Goal: Information Seeking & Learning: Learn about a topic

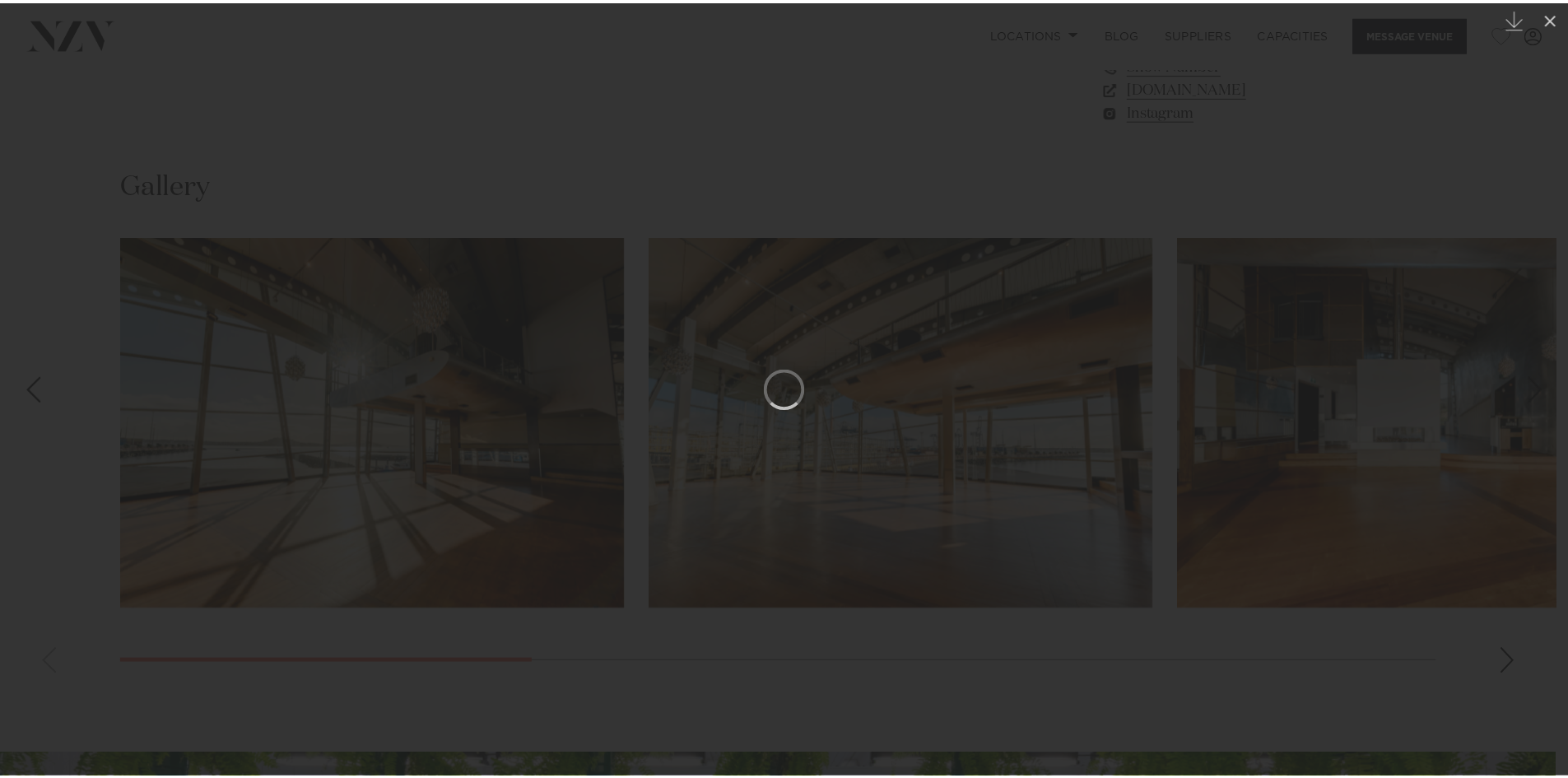
scroll to position [1491, 0]
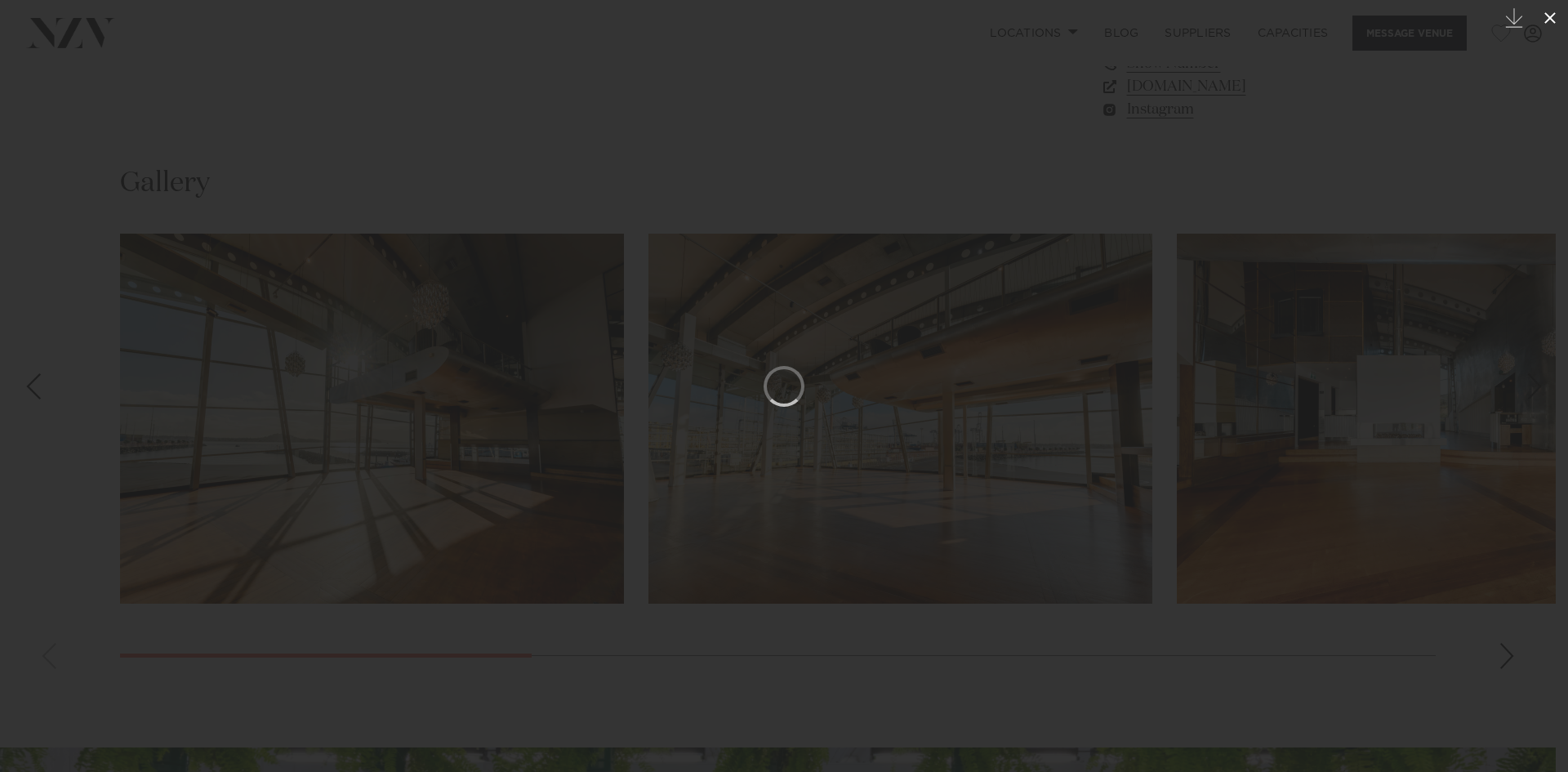
click at [1545, 18] on icon at bounding box center [1549, 18] width 20 height 20
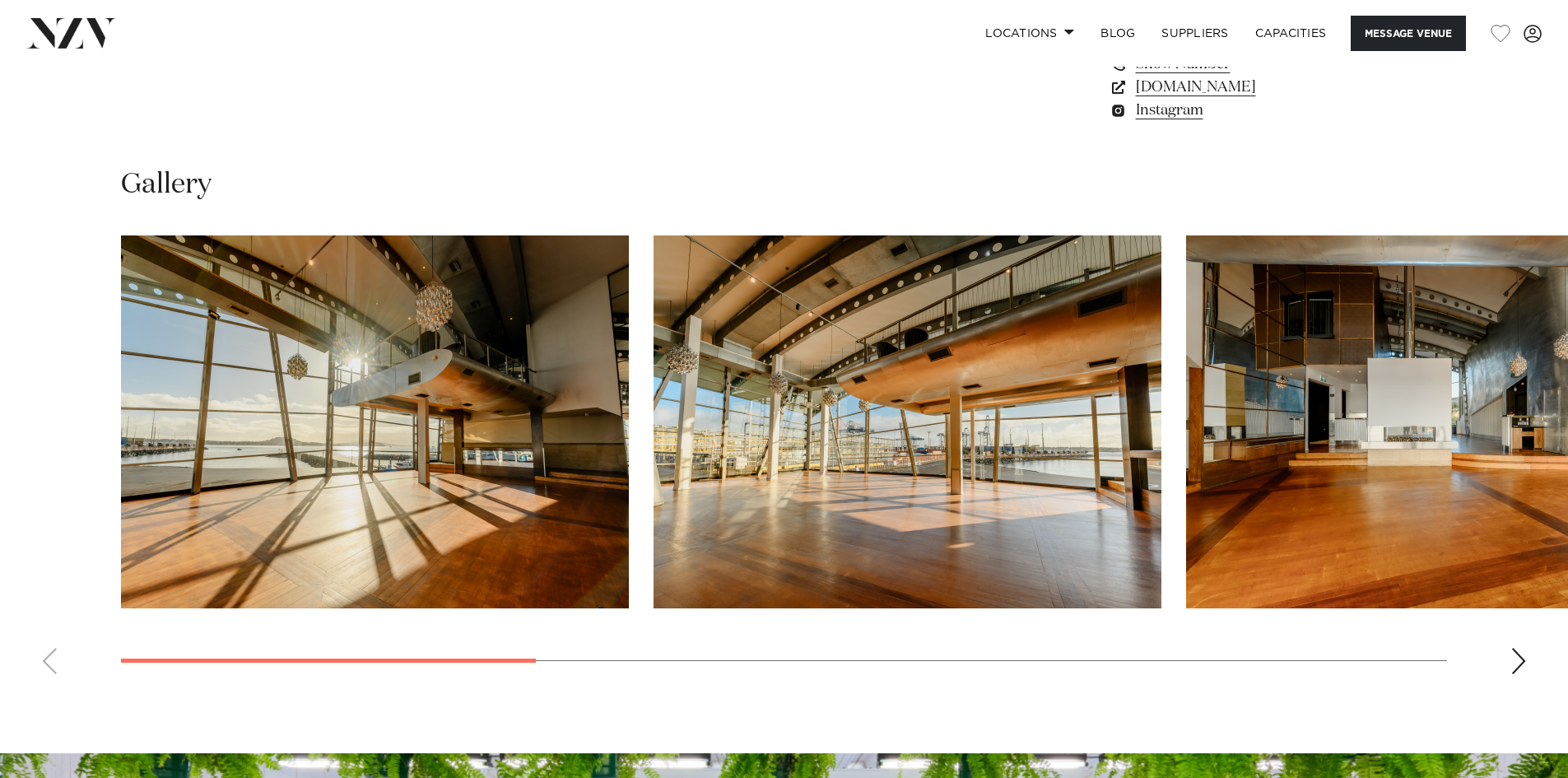
click at [52, 17] on div "Locations Auckland Wellington Christchurch Queenstown Hamilton Northland Bay of…" at bounding box center [784, 32] width 1542 height 35
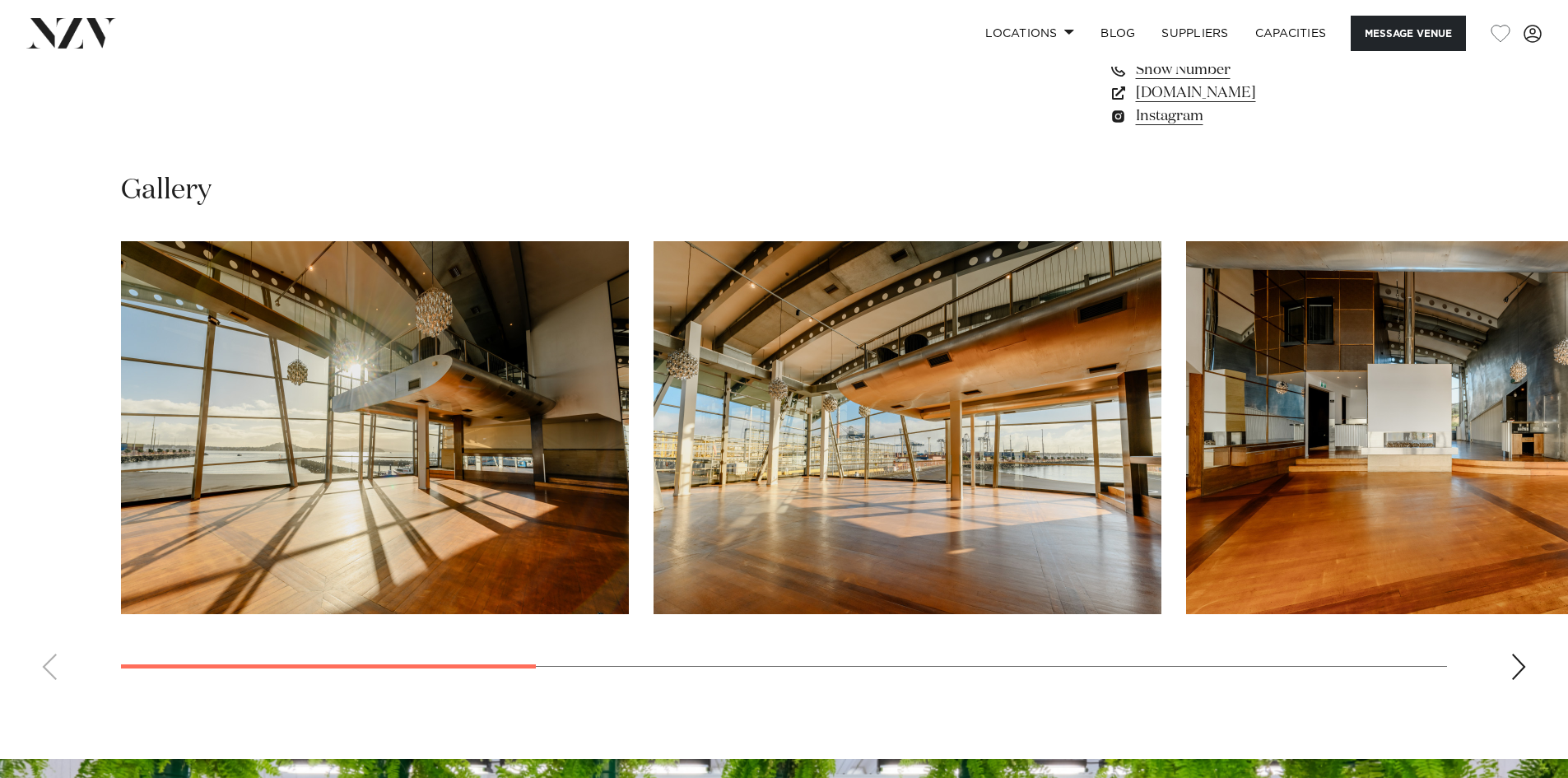
click at [74, 35] on img at bounding box center [71, 32] width 90 height 30
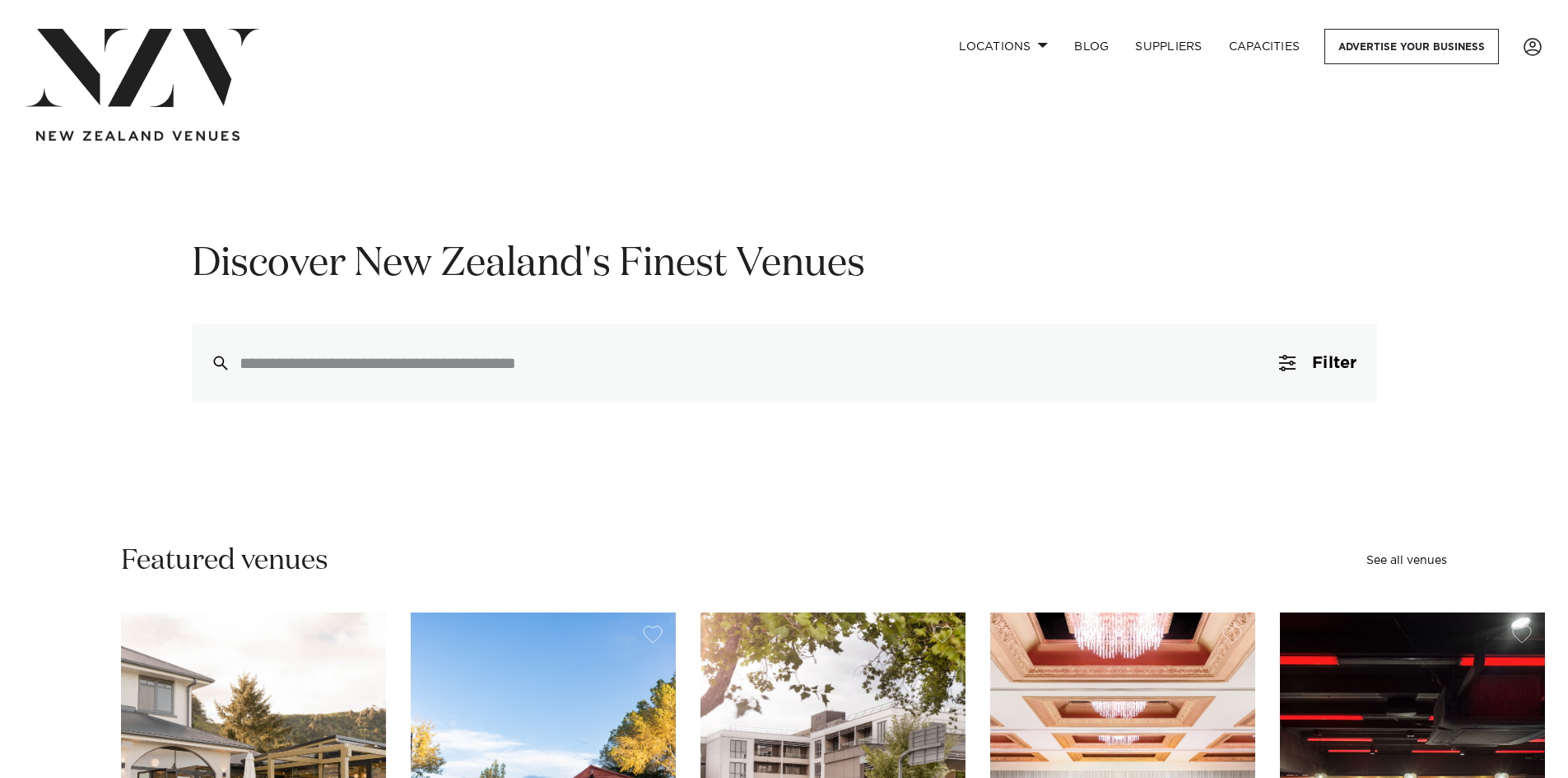
click at [161, 72] on img at bounding box center [142, 67] width 233 height 78
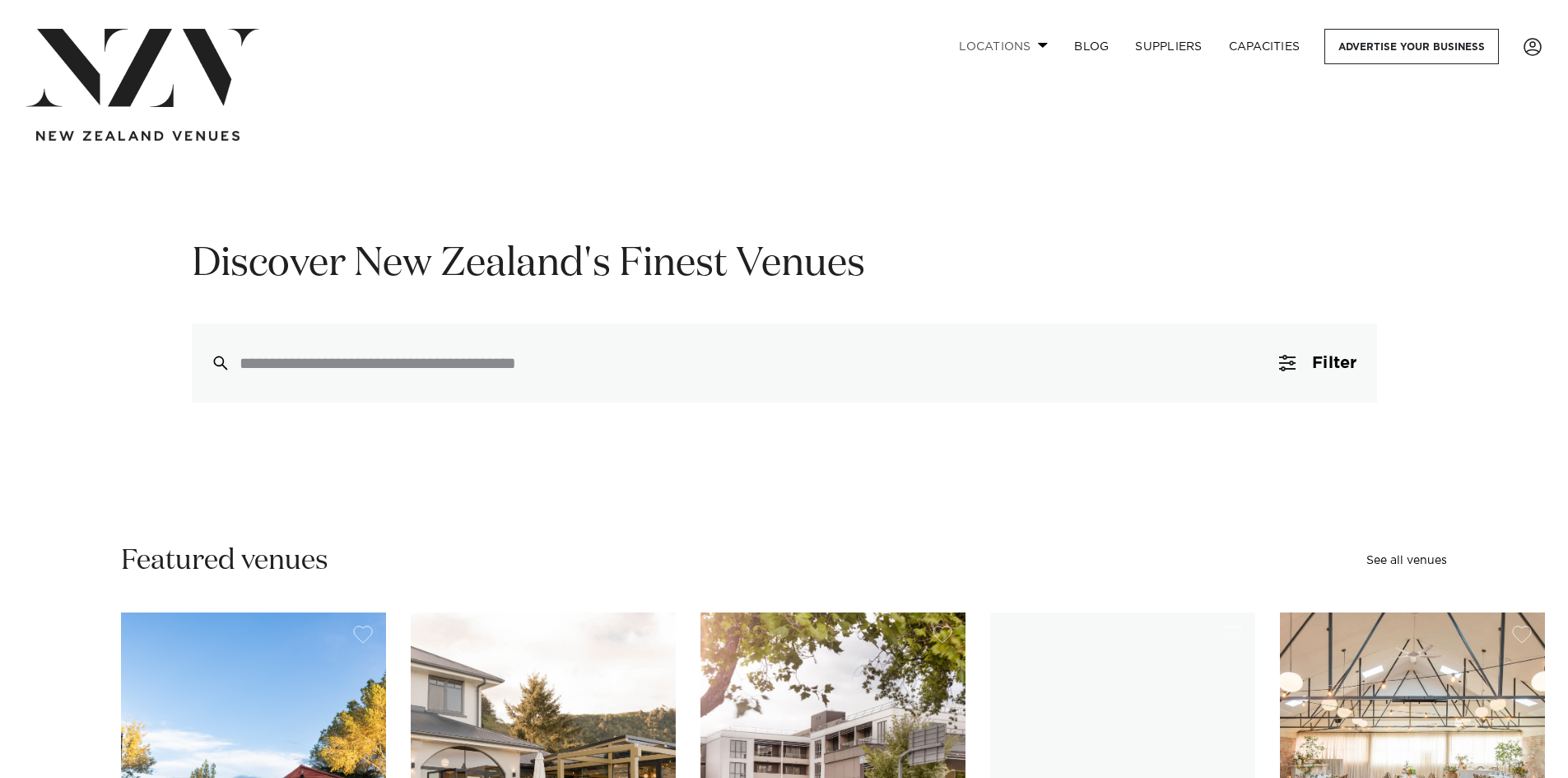
click at [1042, 44] on span at bounding box center [1043, 45] width 11 height 5
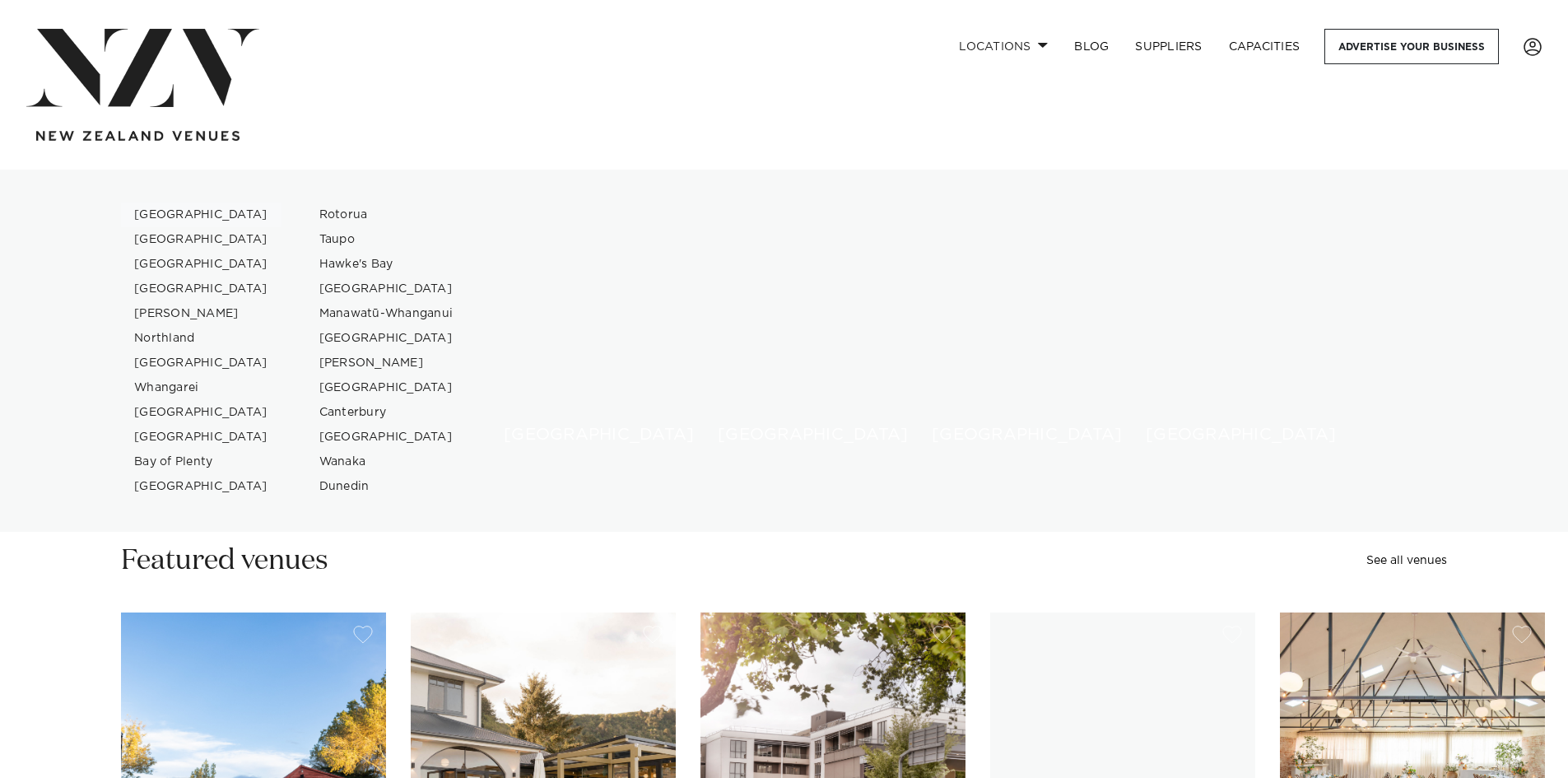
click at [167, 209] on link "[GEOGRAPHIC_DATA]" at bounding box center [201, 215] width 160 height 25
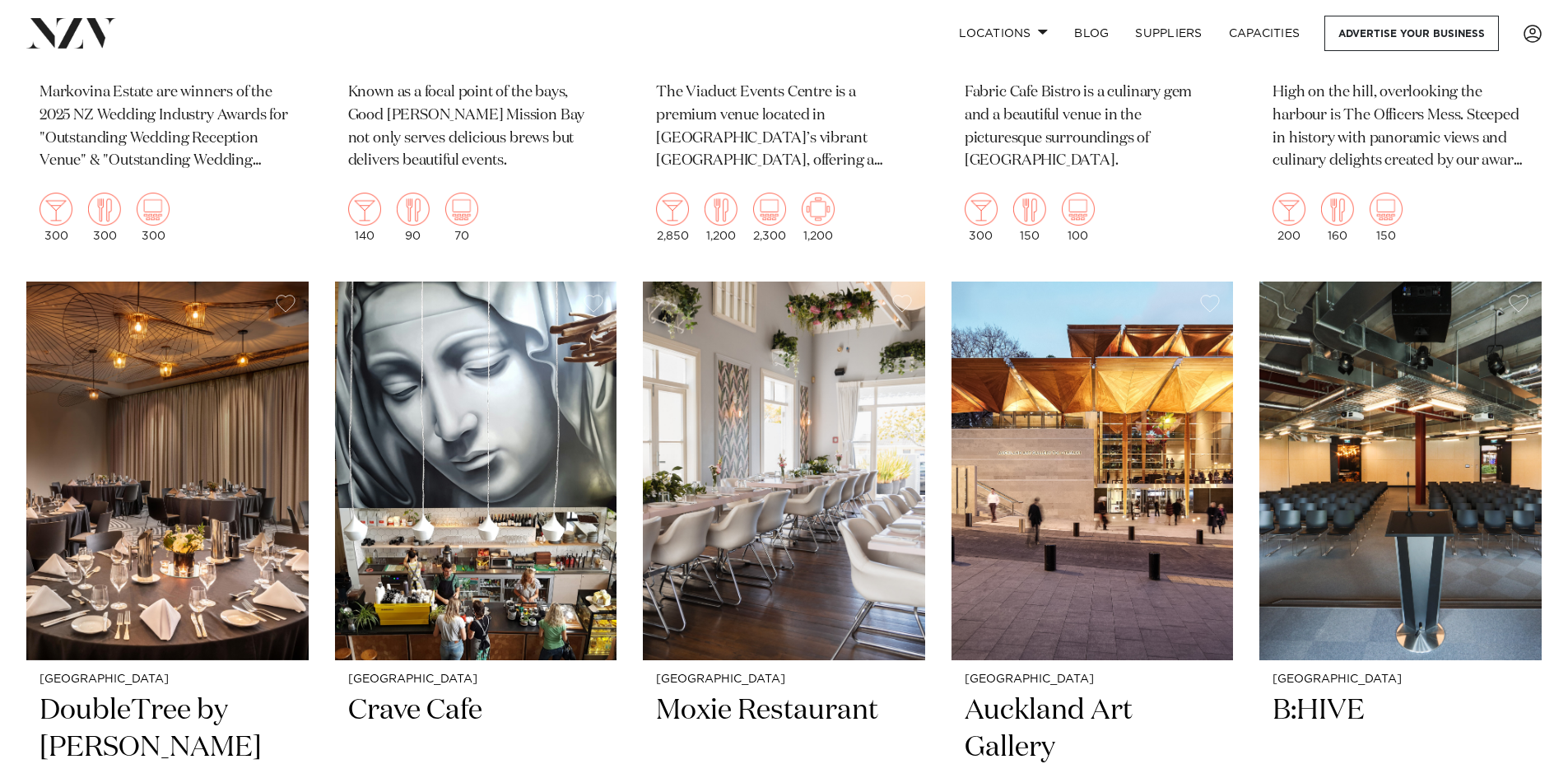
scroll to position [10786, 0]
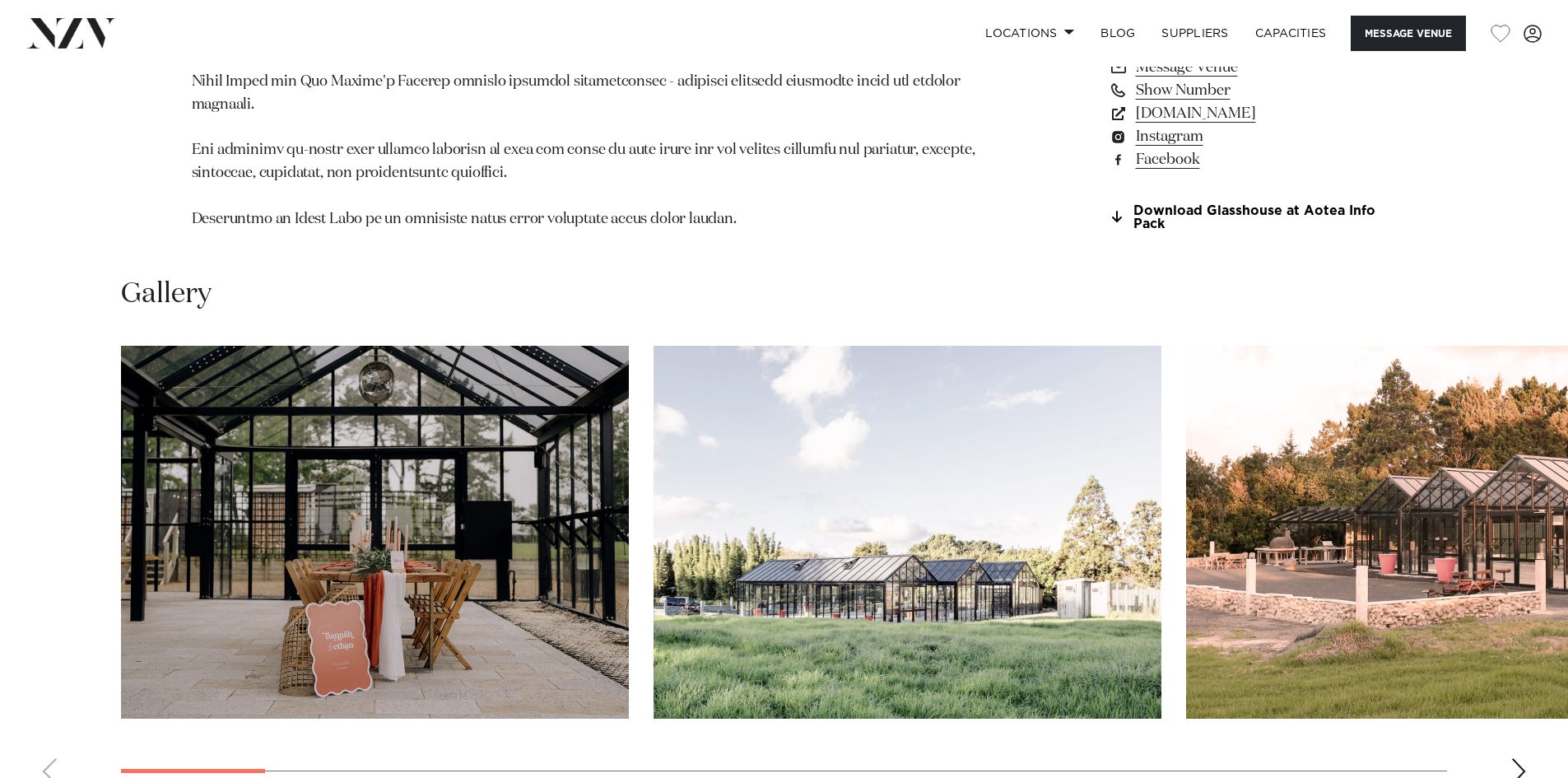
scroll to position [1482, 0]
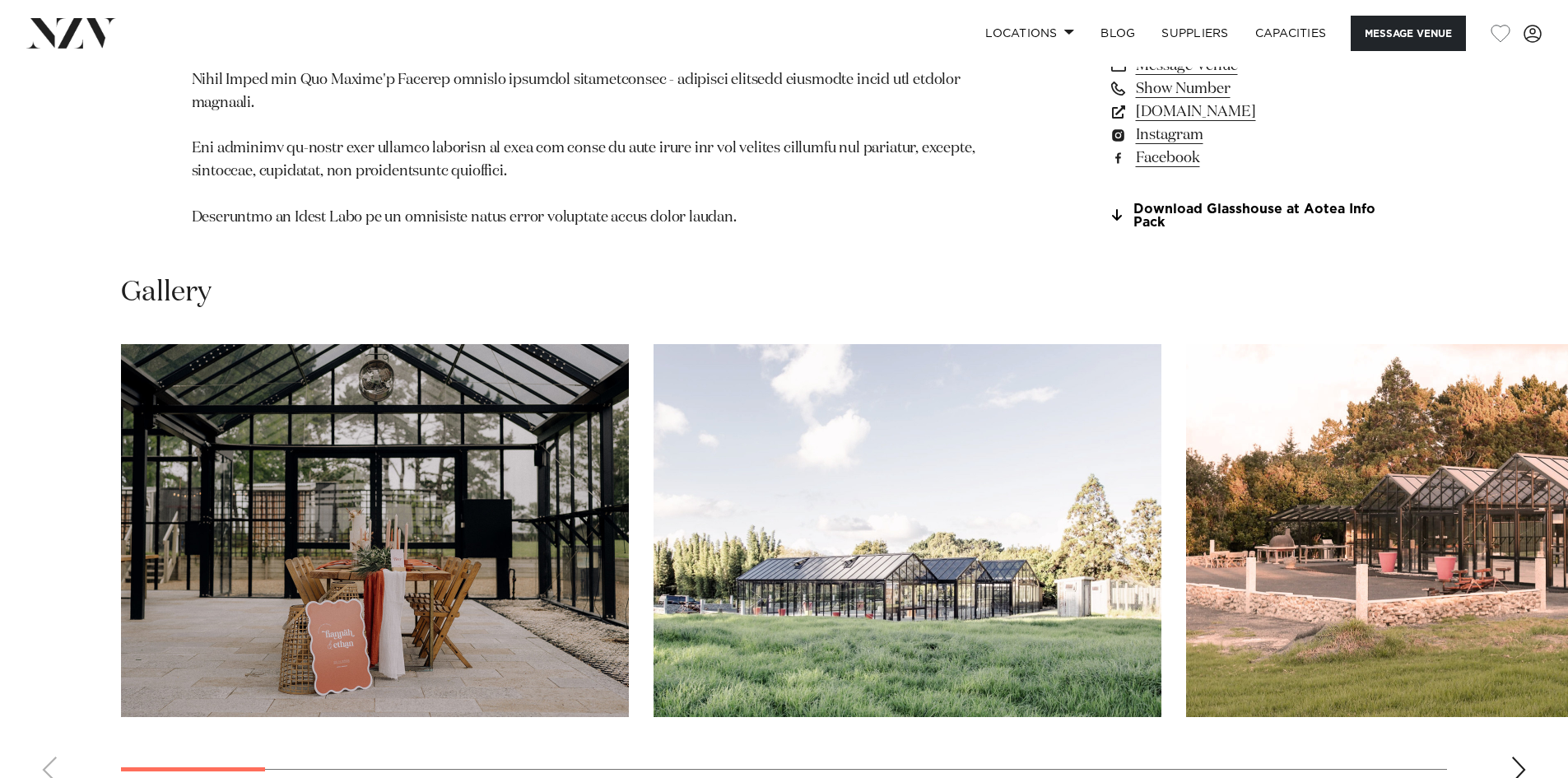
click at [510, 499] on img "1 / 23" at bounding box center [375, 531] width 508 height 373
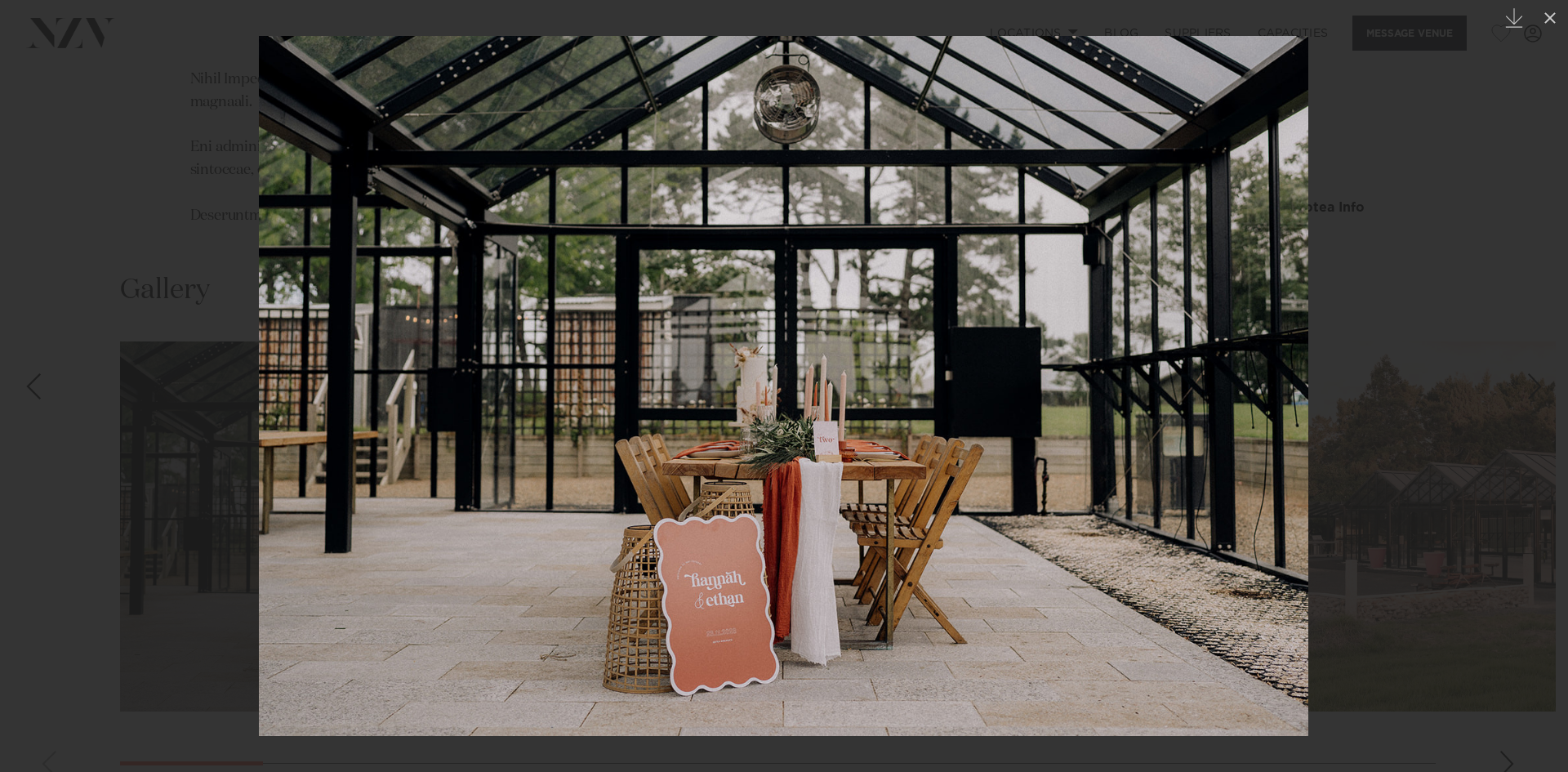
click at [1548, 362] on link at bounding box center [1539, 387] width 57 height 82
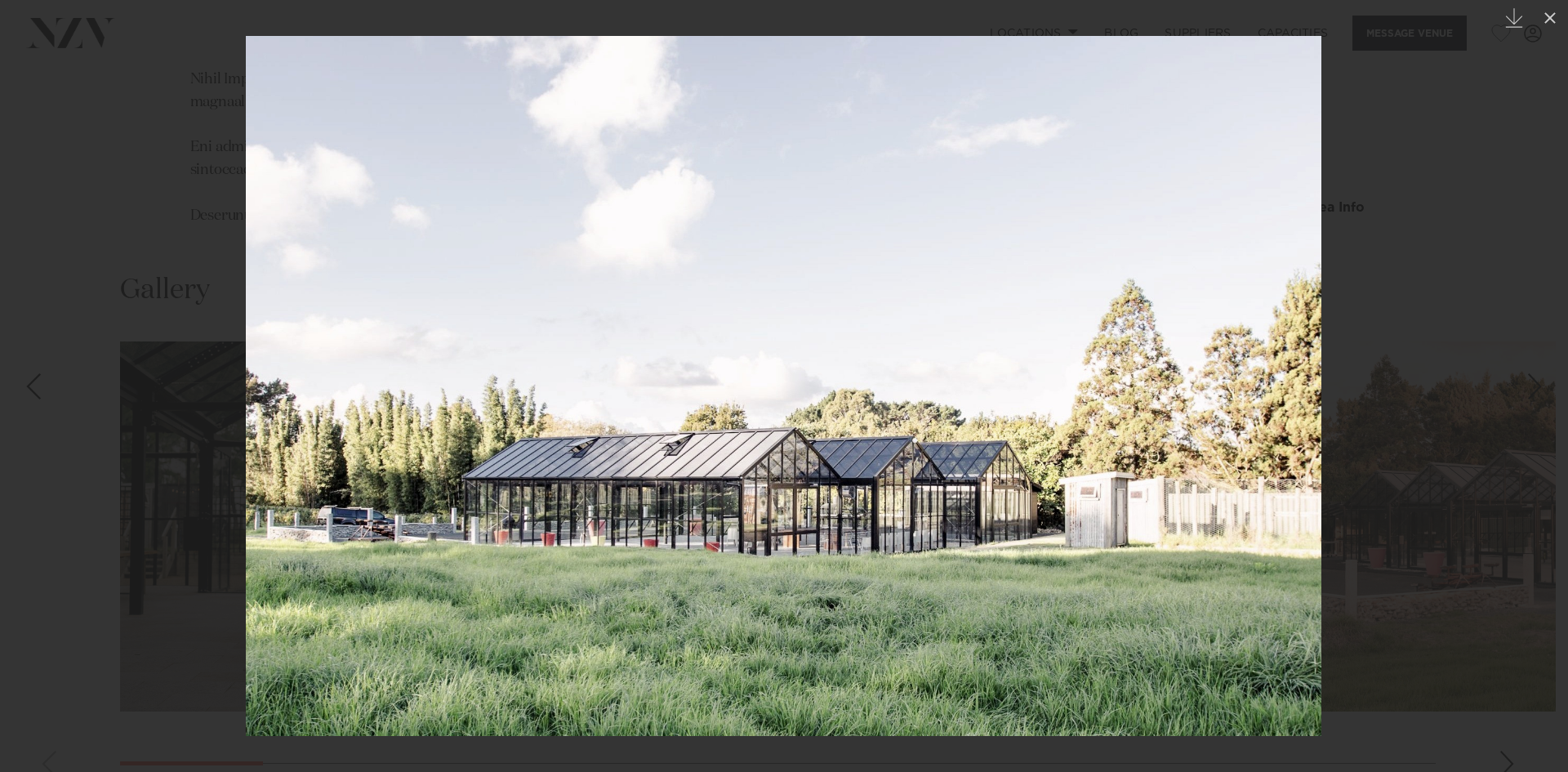
click at [1548, 362] on link at bounding box center [1539, 387] width 57 height 82
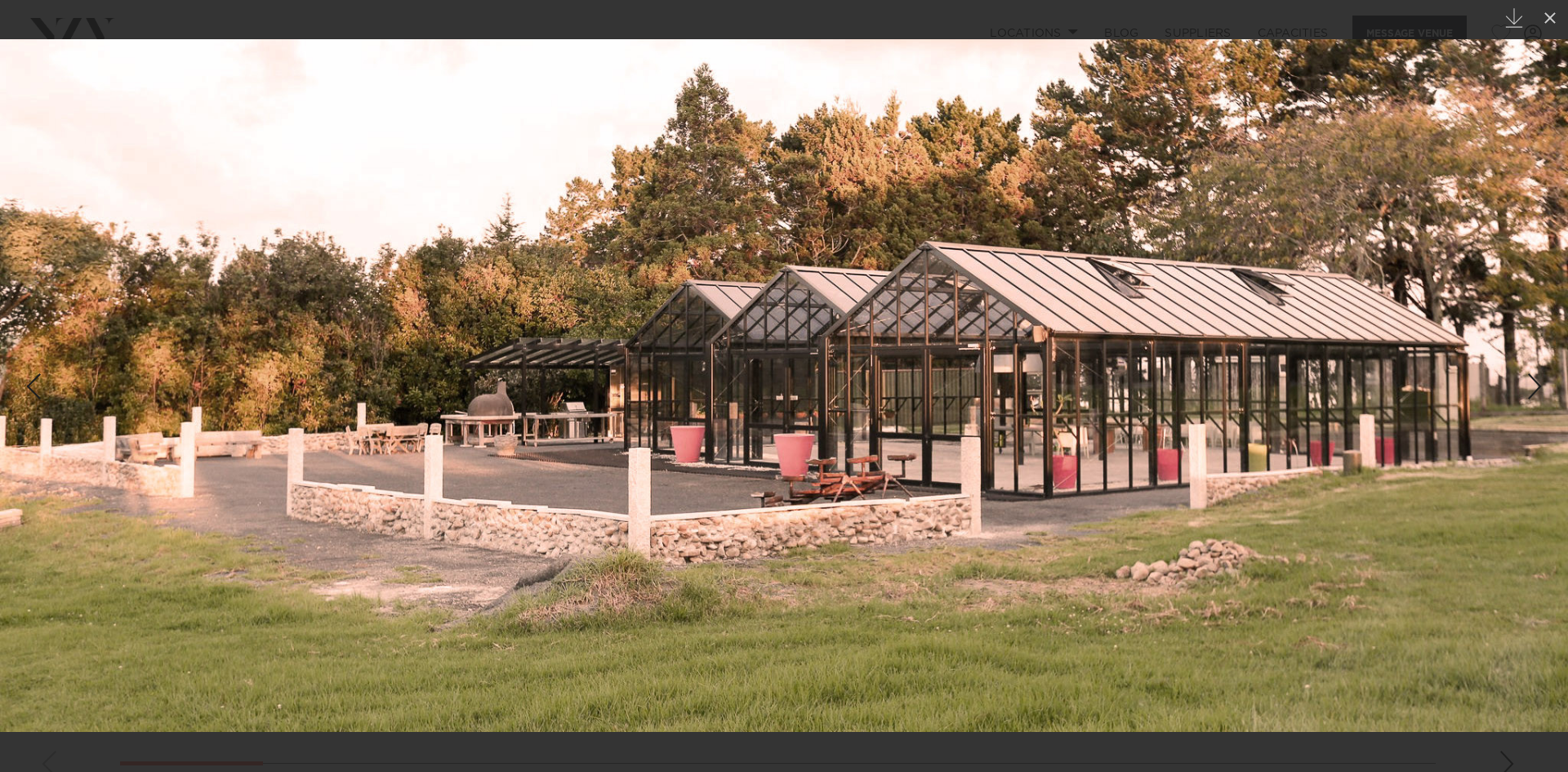
click at [1548, 362] on link at bounding box center [1539, 387] width 57 height 82
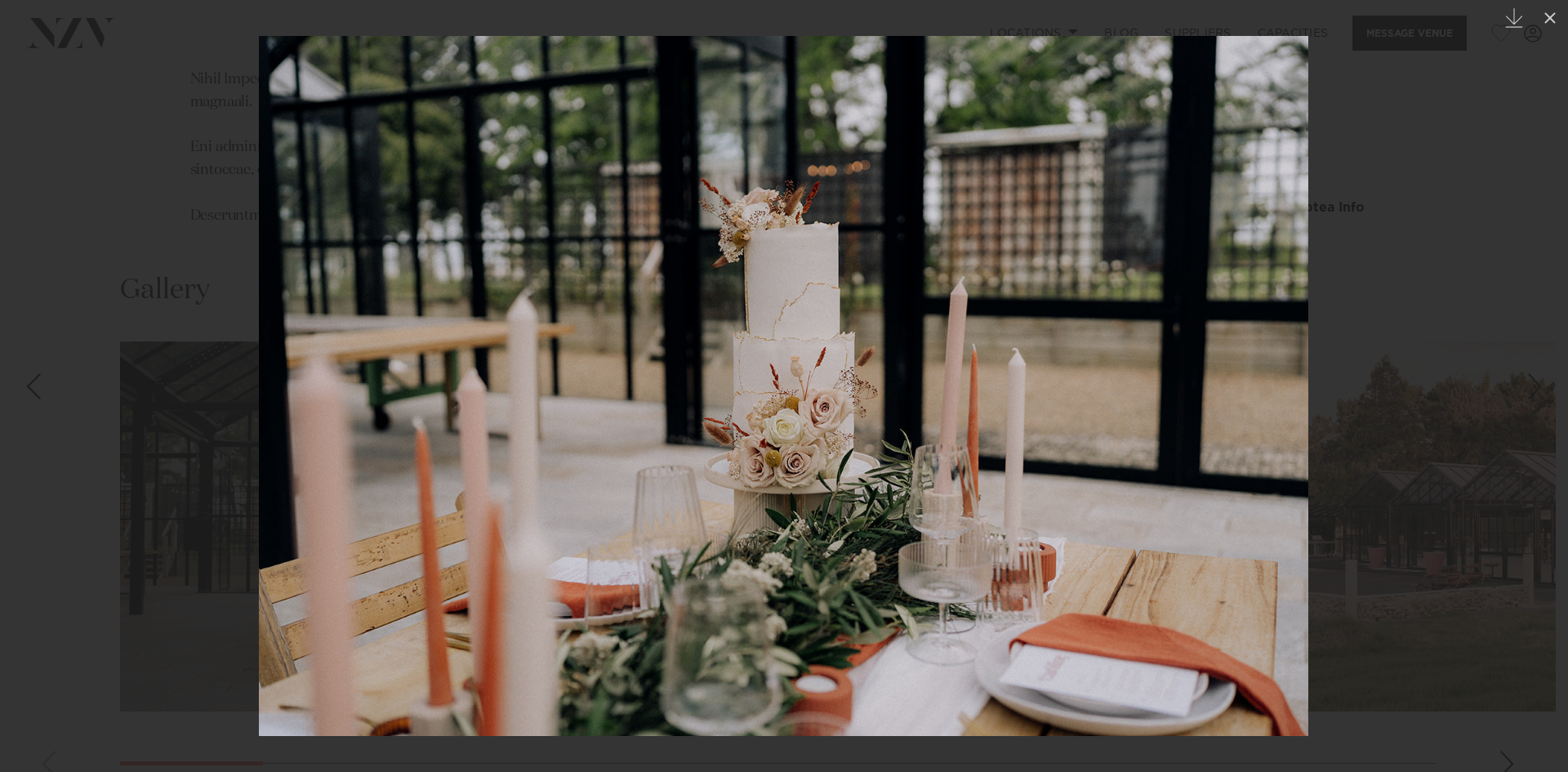
click at [1548, 362] on link at bounding box center [1539, 387] width 57 height 82
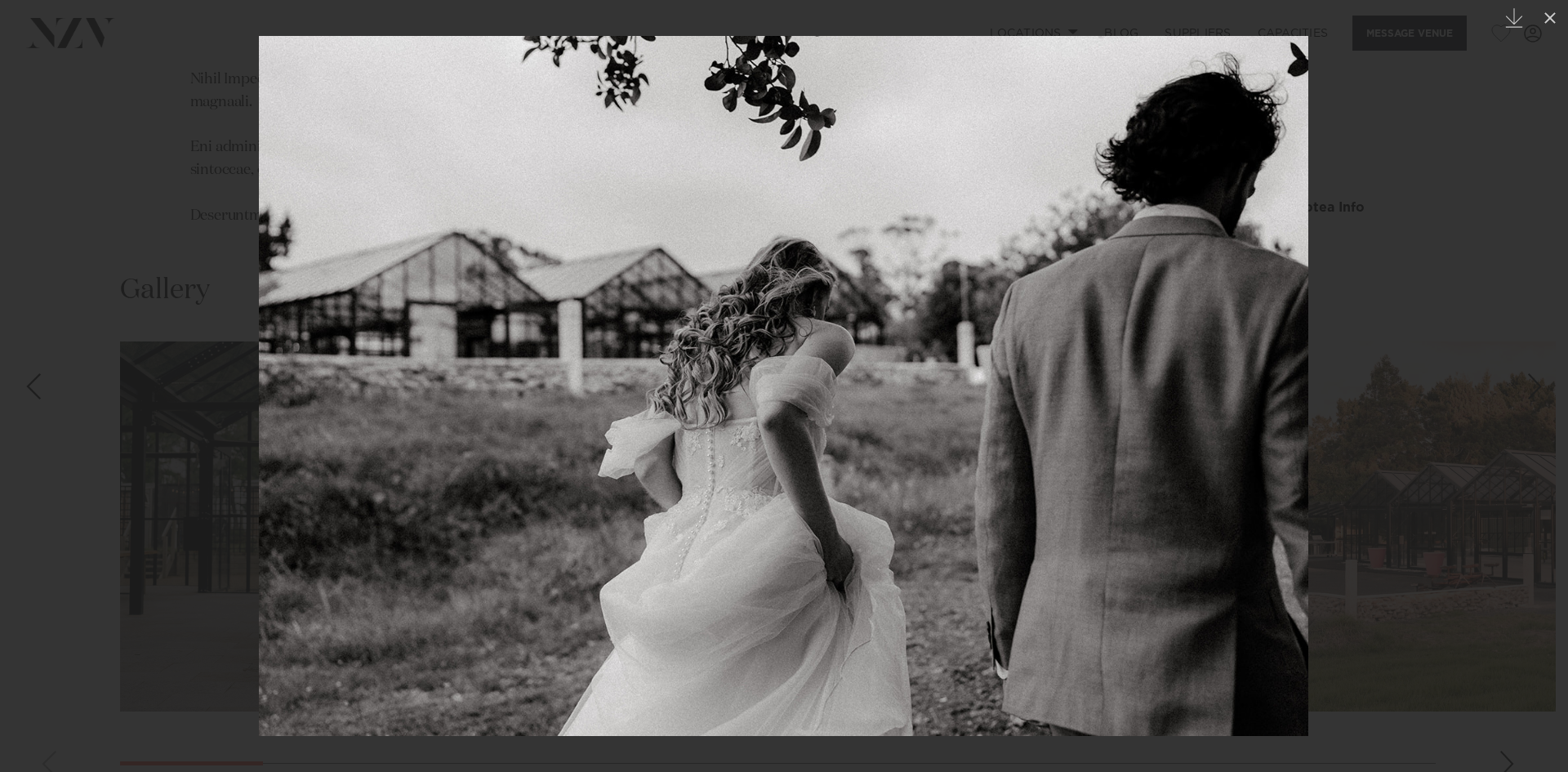
click at [1548, 362] on link at bounding box center [1539, 387] width 57 height 82
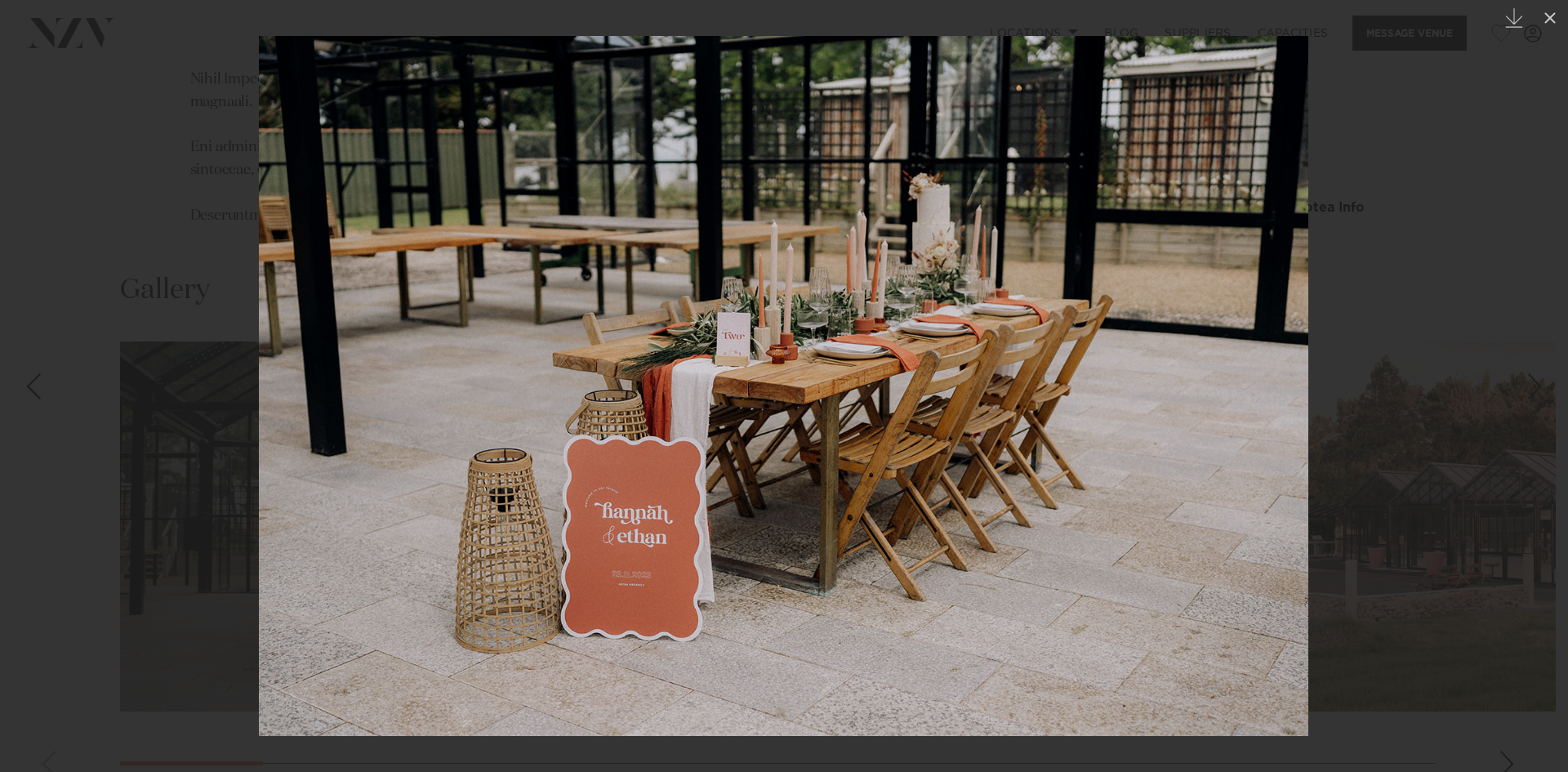
click at [1548, 362] on link at bounding box center [1539, 387] width 57 height 82
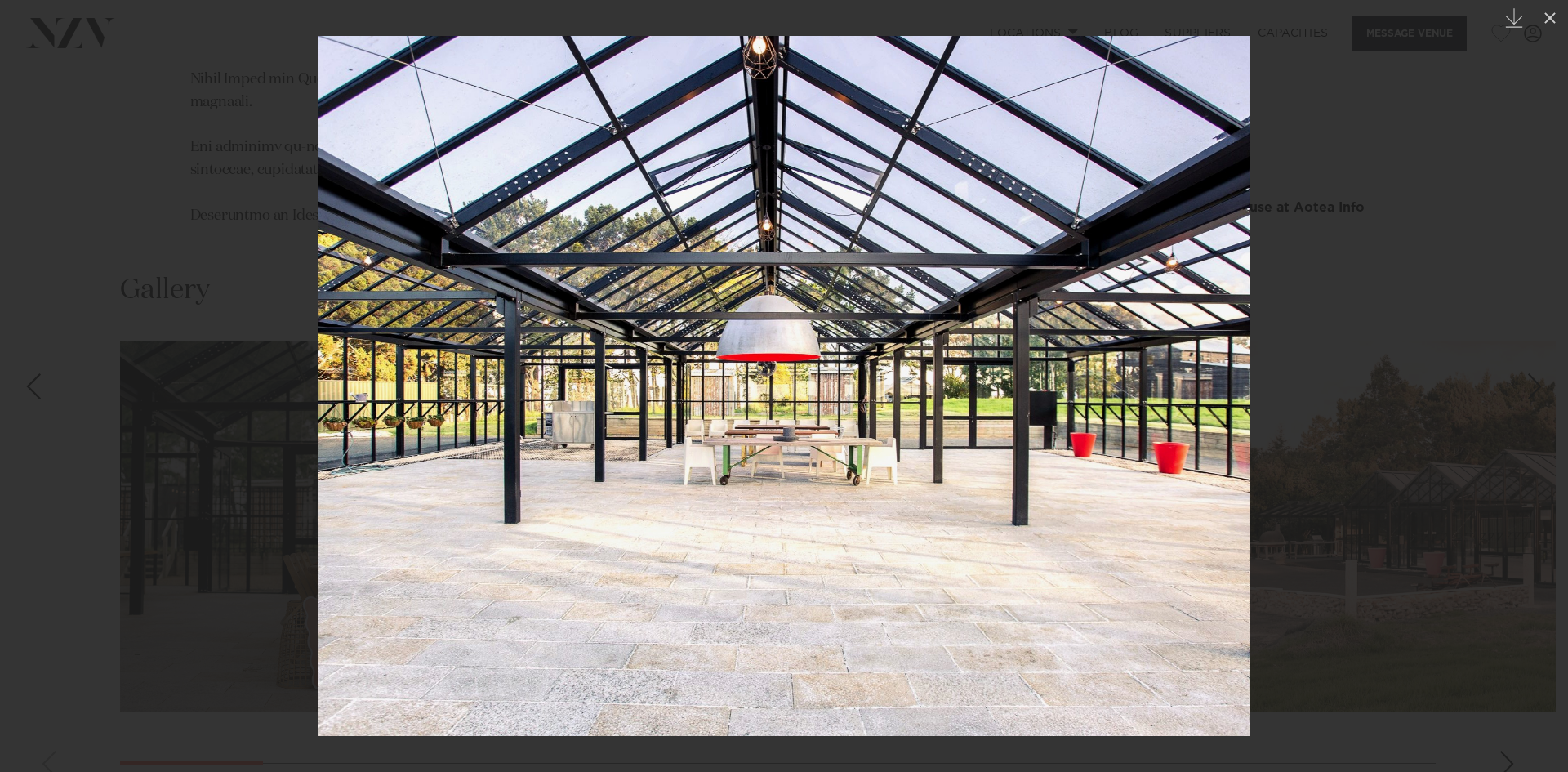
click at [1548, 362] on link at bounding box center [1539, 387] width 57 height 82
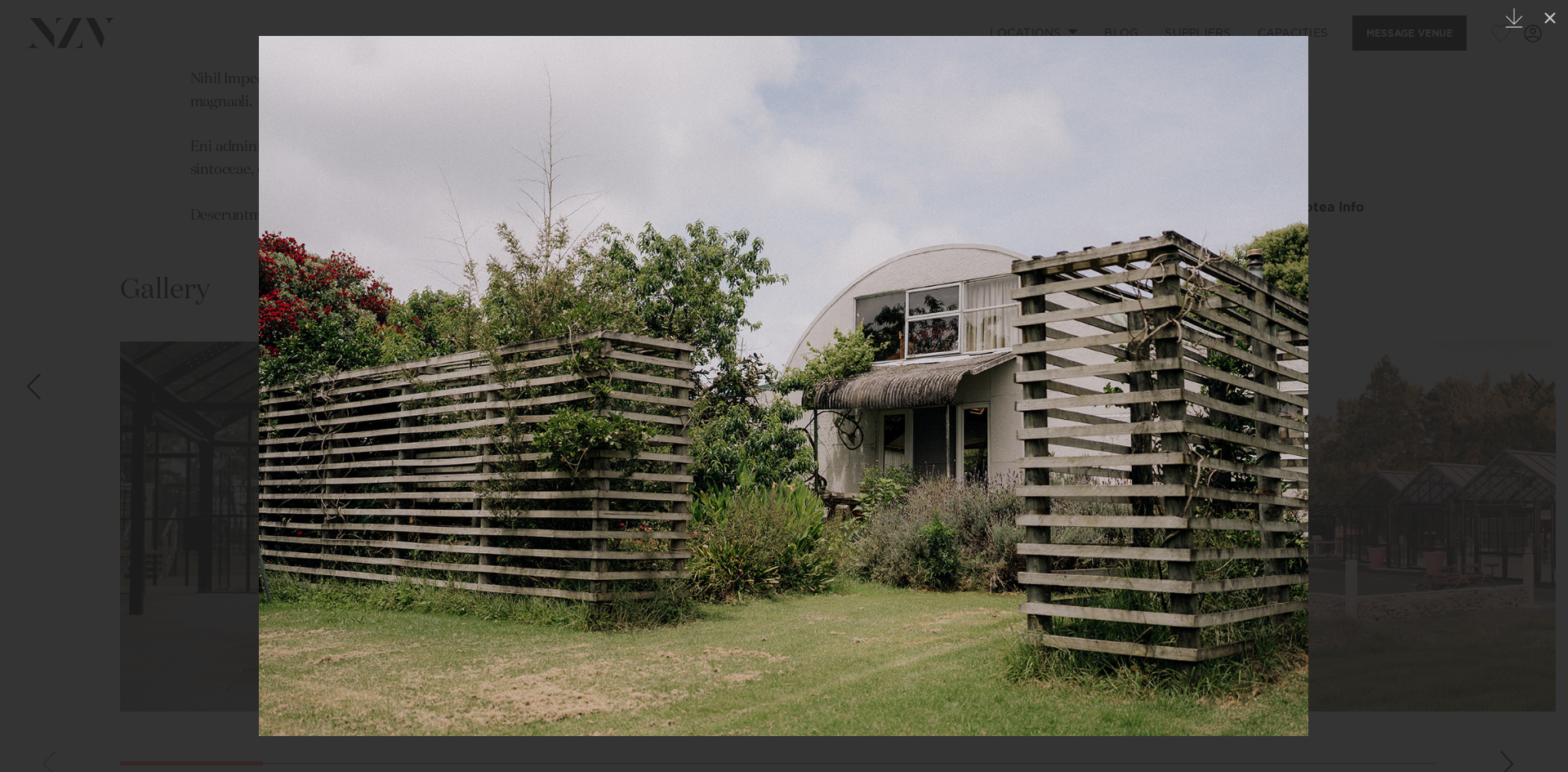
click at [1548, 362] on link at bounding box center [1539, 387] width 57 height 82
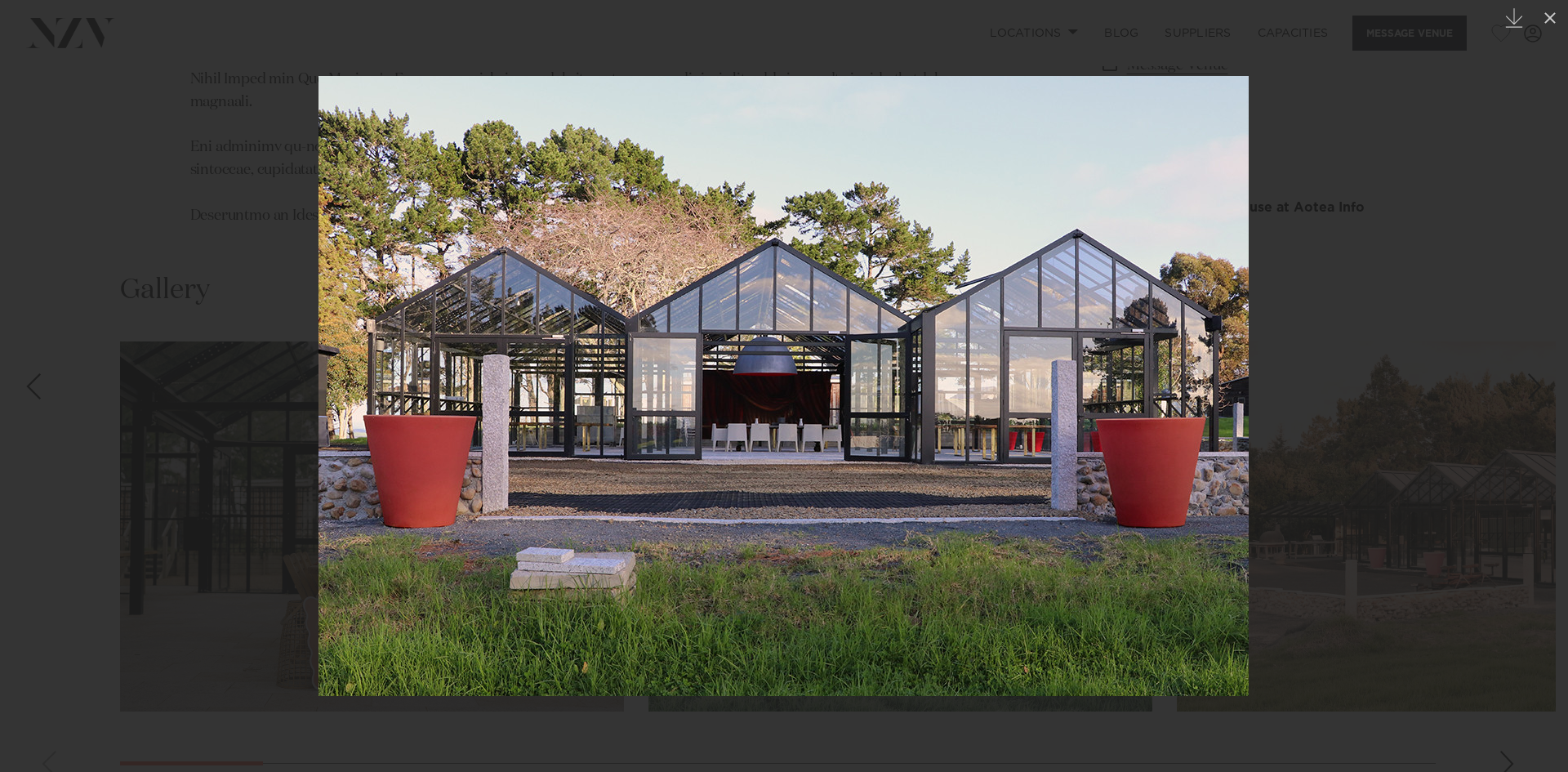
click at [1548, 362] on link at bounding box center [1539, 387] width 57 height 82
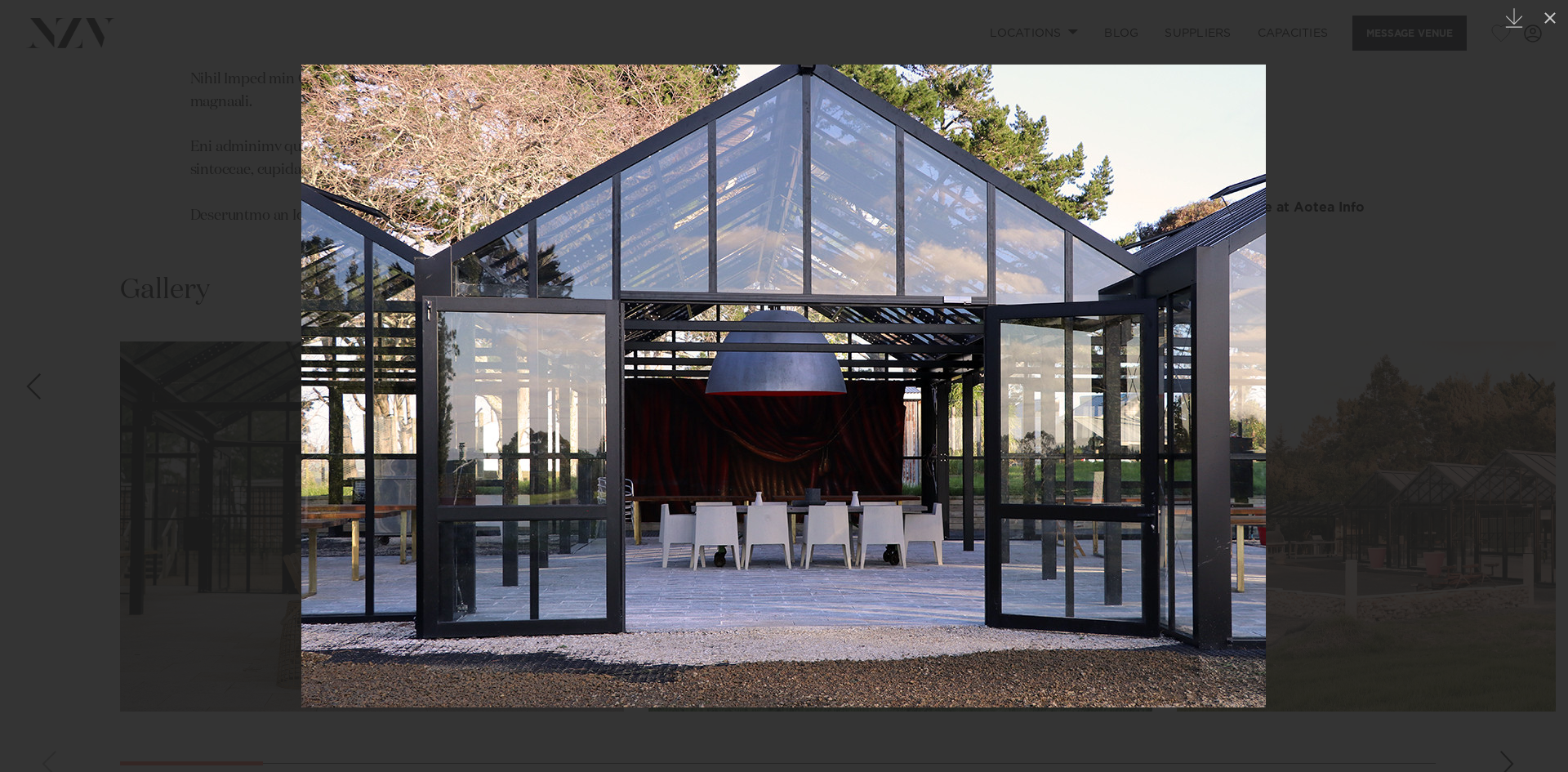
click at [1548, 362] on link at bounding box center [1539, 387] width 57 height 82
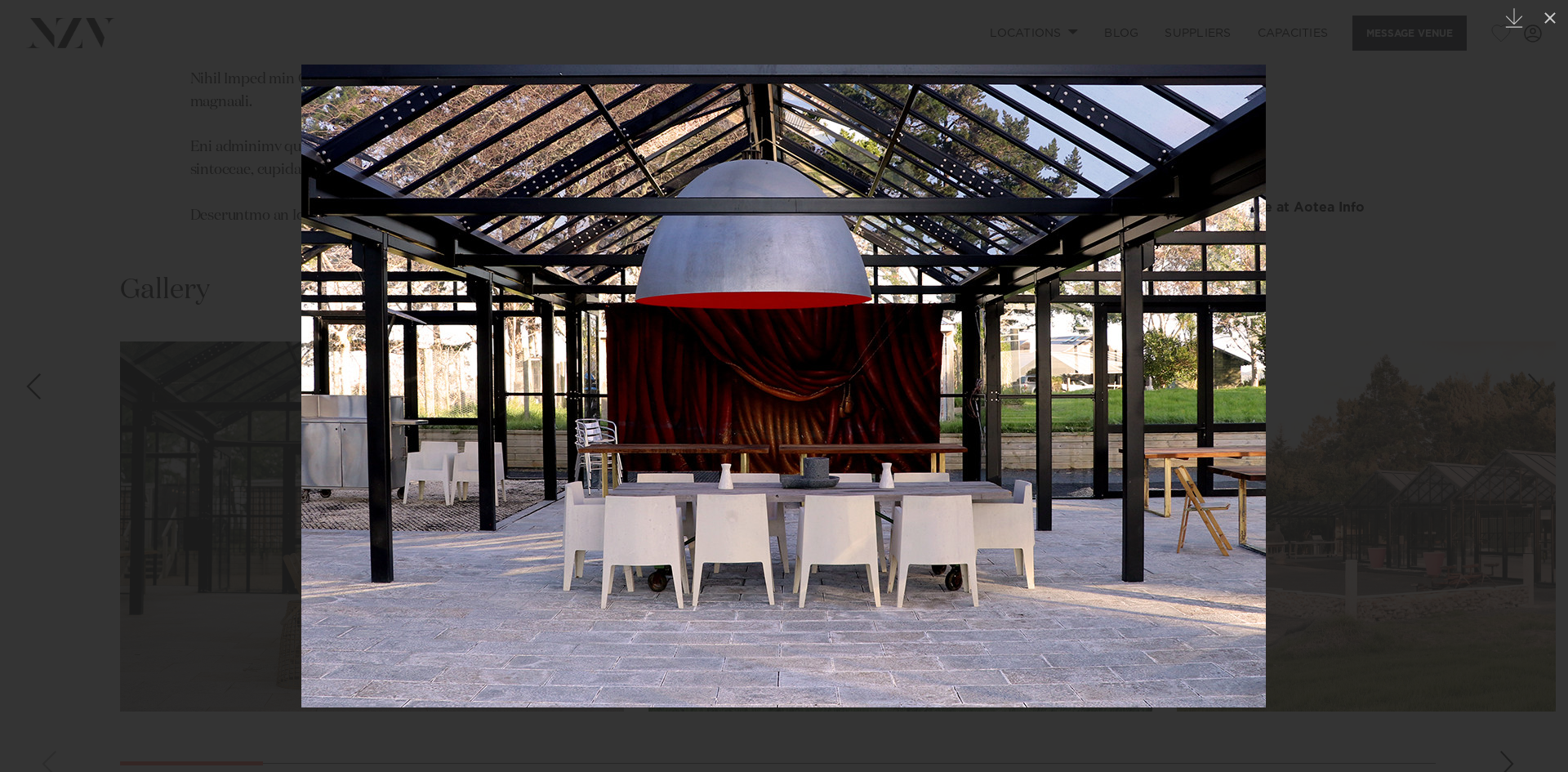
click at [1548, 362] on link at bounding box center [1539, 387] width 57 height 82
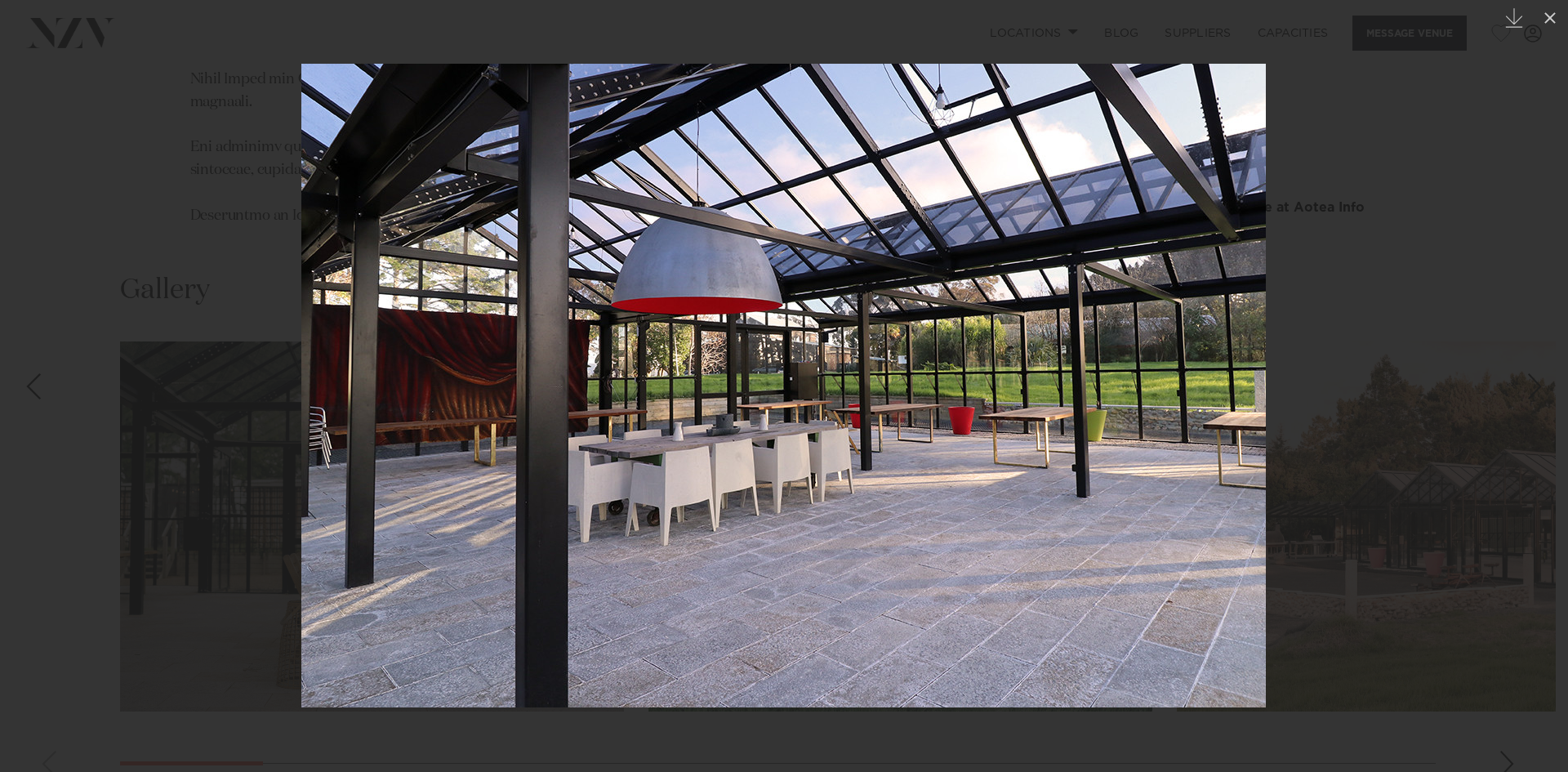
click at [1548, 362] on link at bounding box center [1539, 387] width 57 height 82
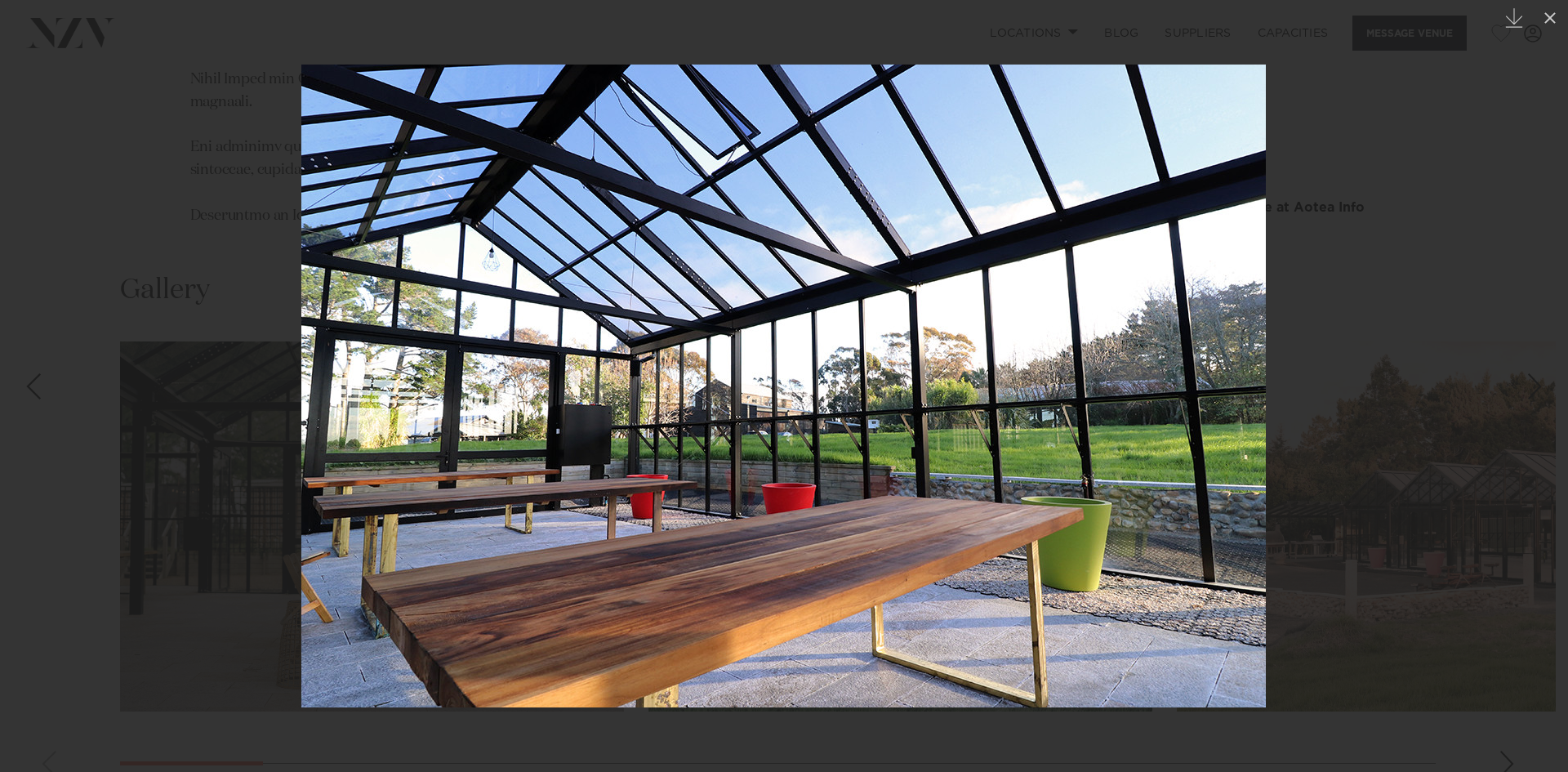
click at [1548, 362] on link at bounding box center [1539, 387] width 57 height 82
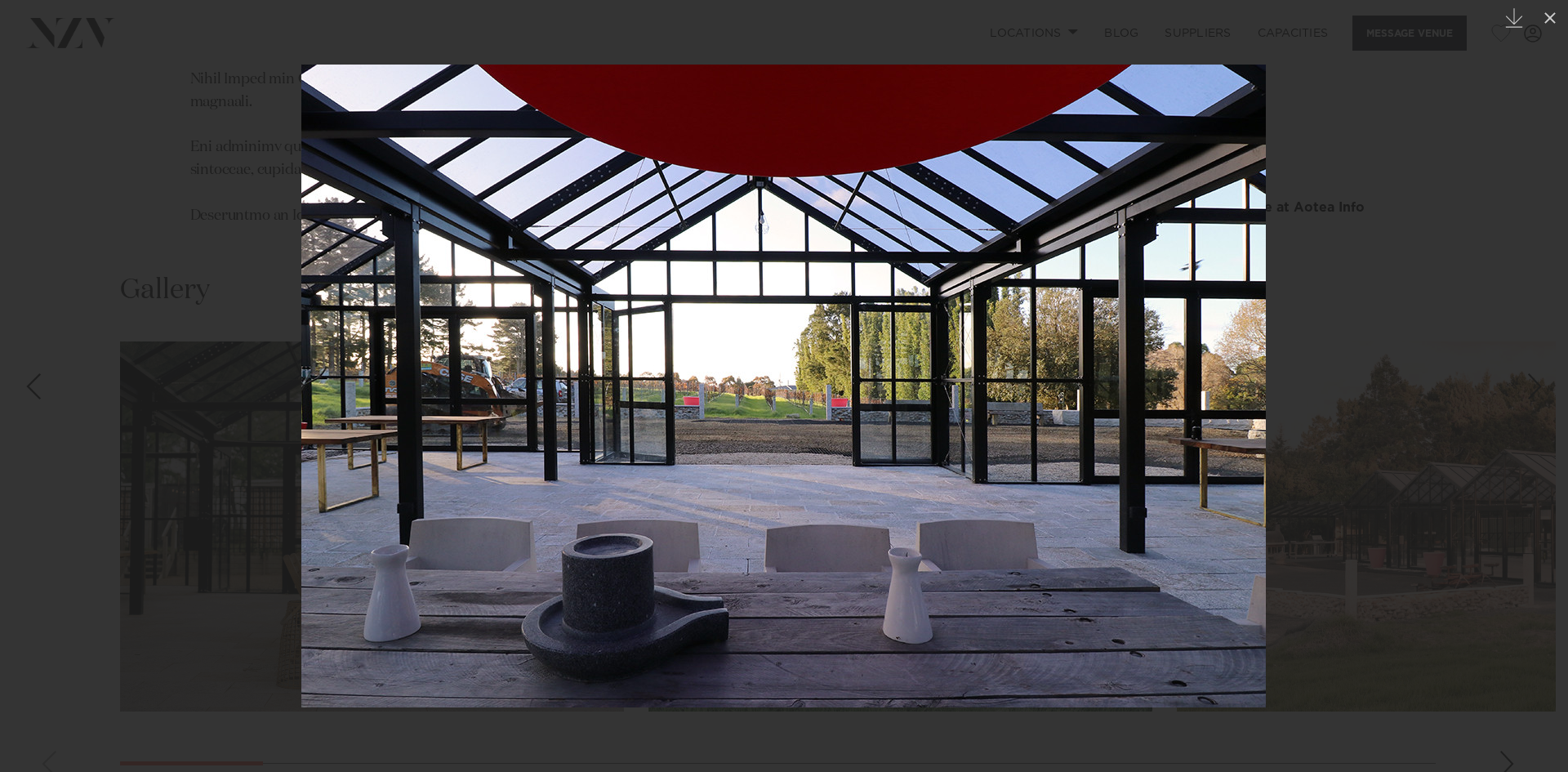
click at [1548, 362] on link at bounding box center [1539, 387] width 57 height 82
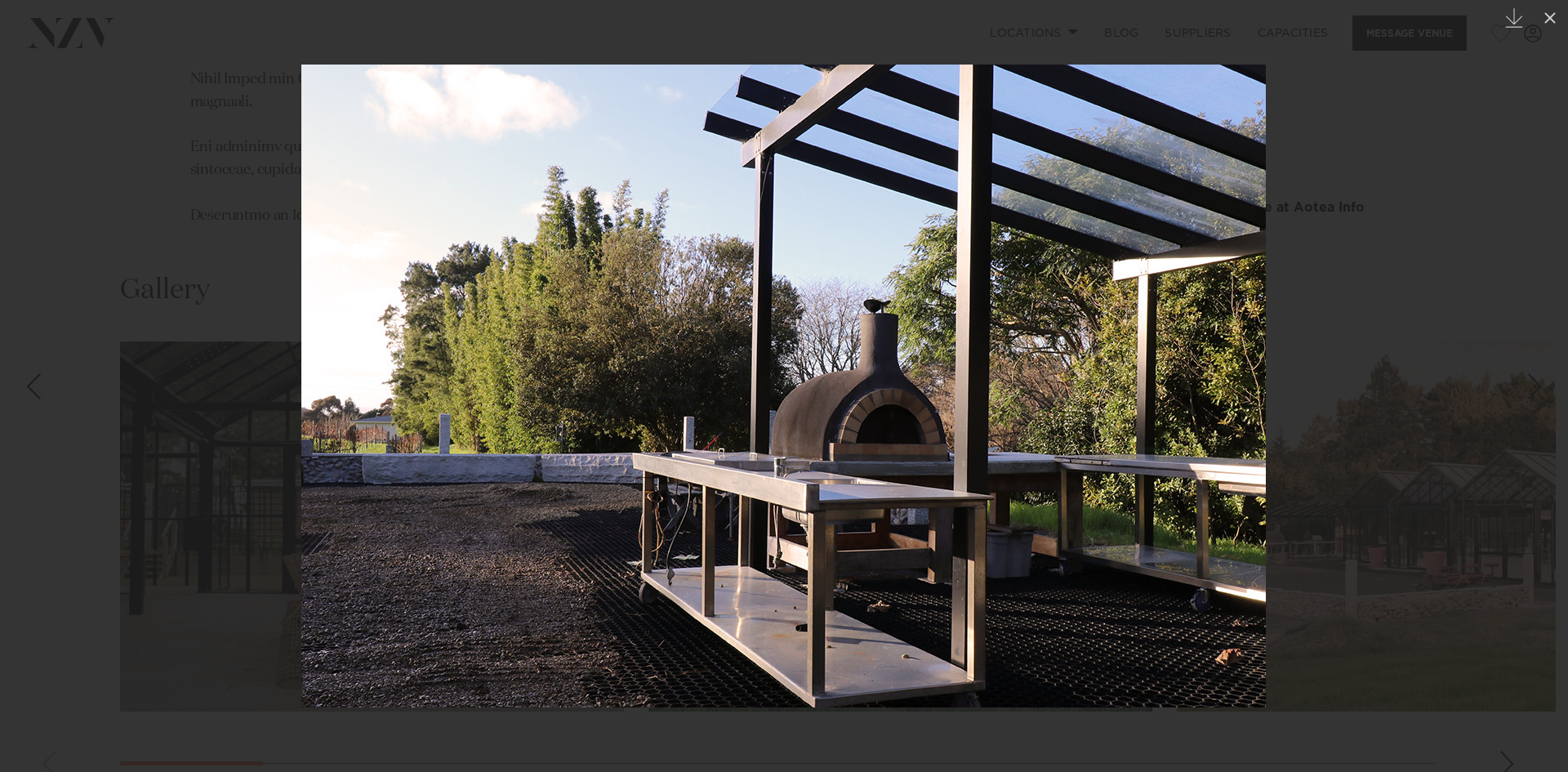
click at [1548, 362] on link at bounding box center [1539, 387] width 57 height 82
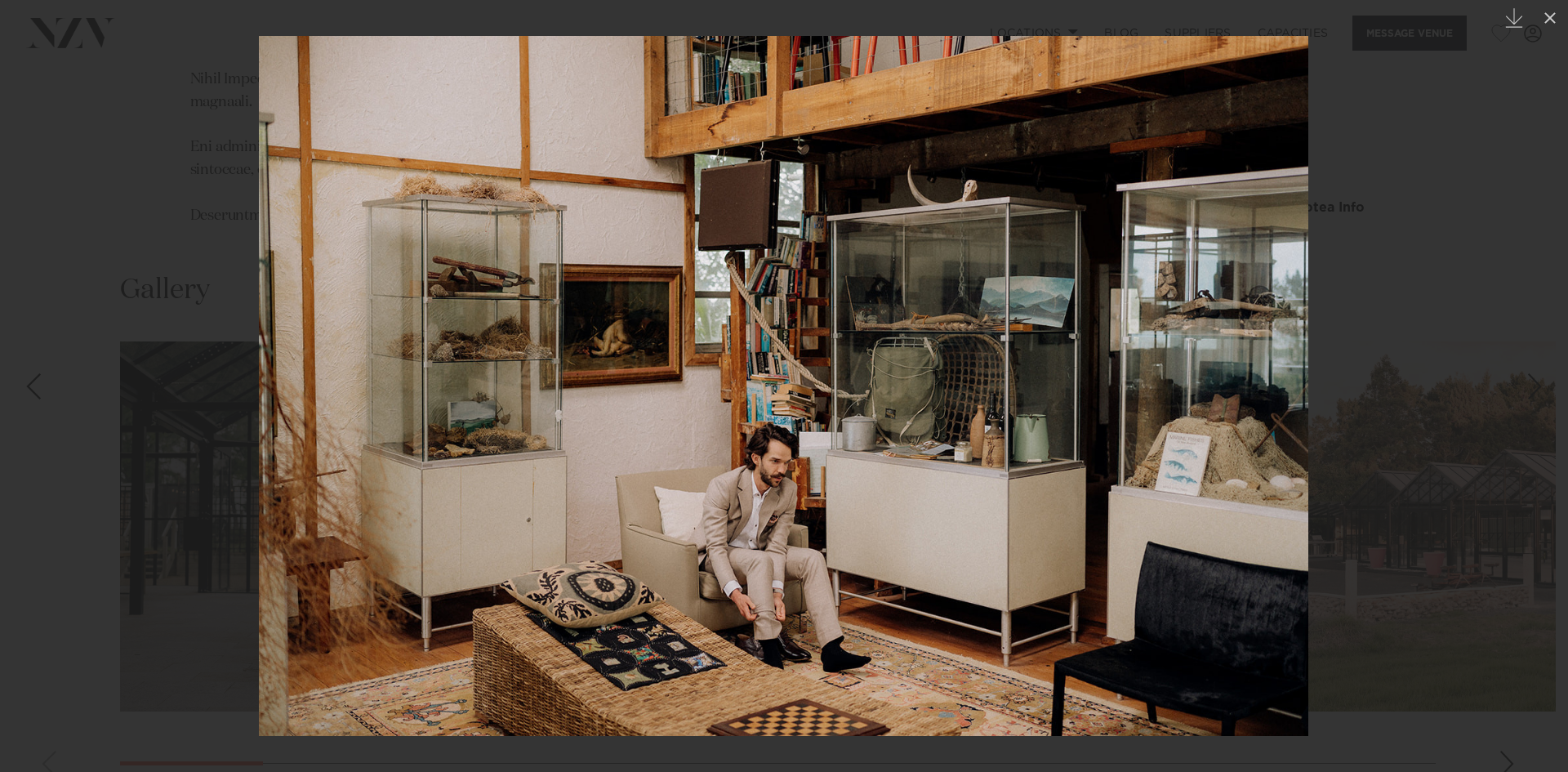
click at [1548, 362] on link at bounding box center [1539, 387] width 57 height 82
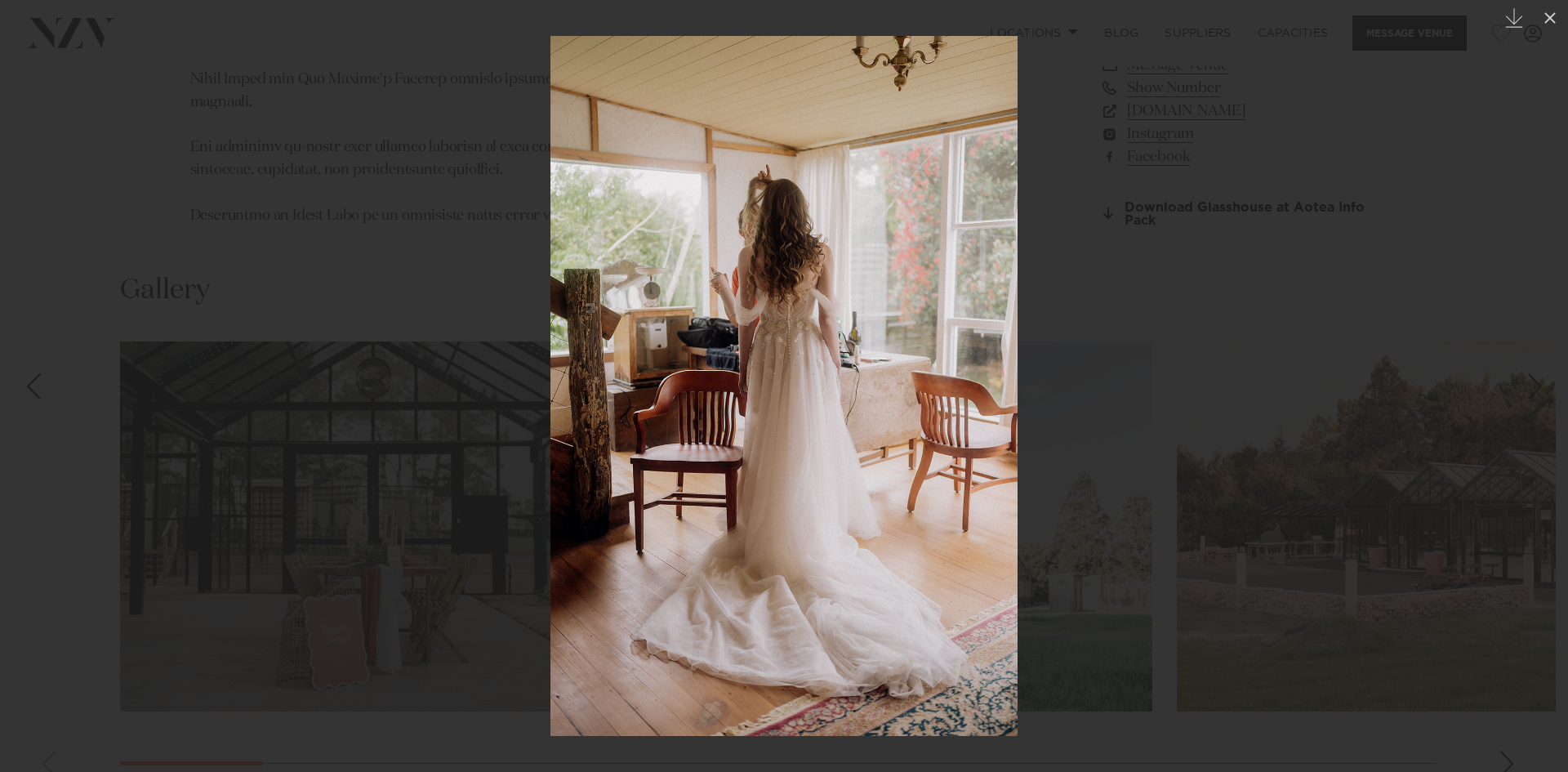
click at [1548, 362] on link at bounding box center [1539, 387] width 57 height 82
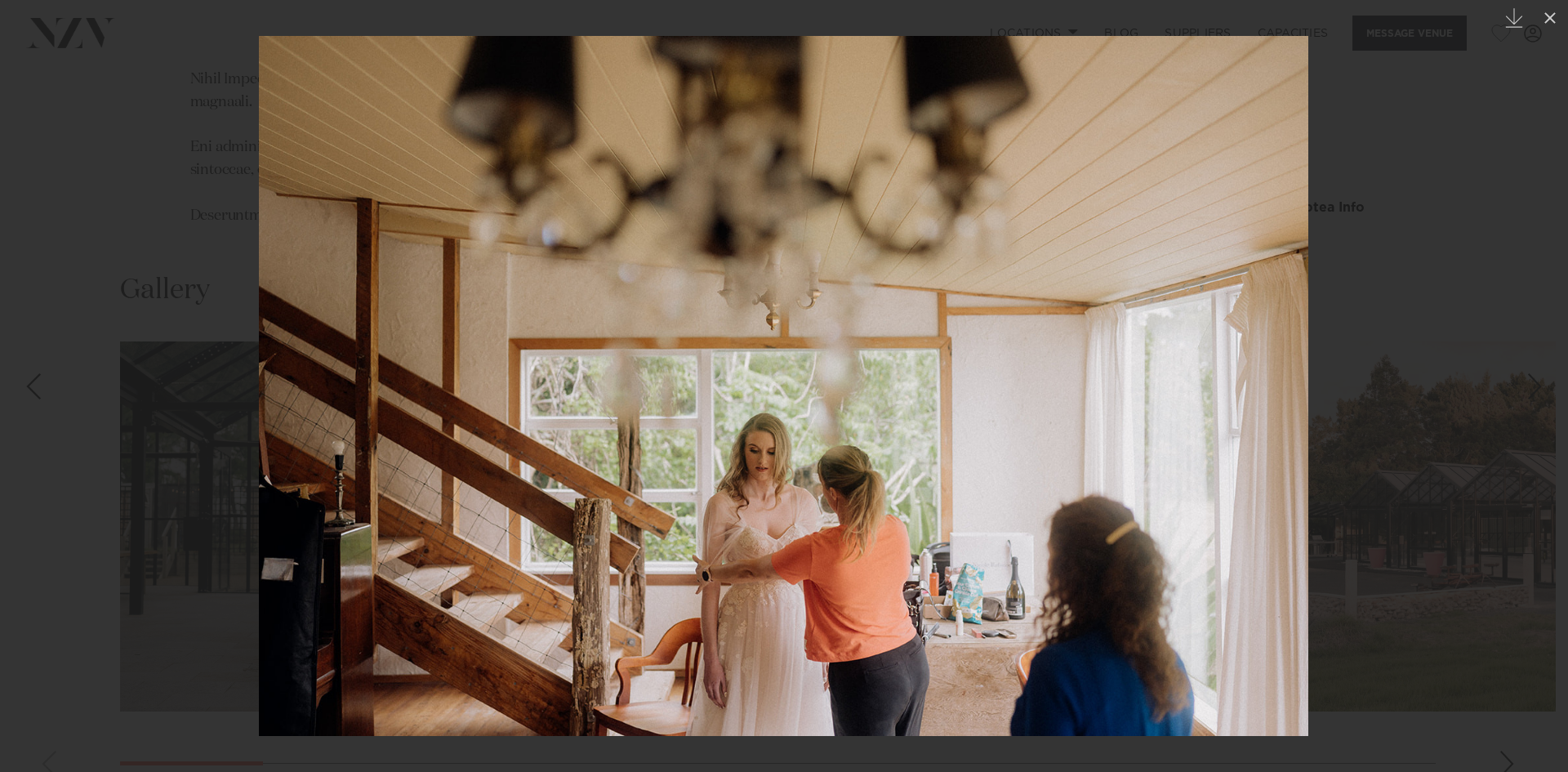
click at [1548, 362] on link at bounding box center [1539, 387] width 57 height 82
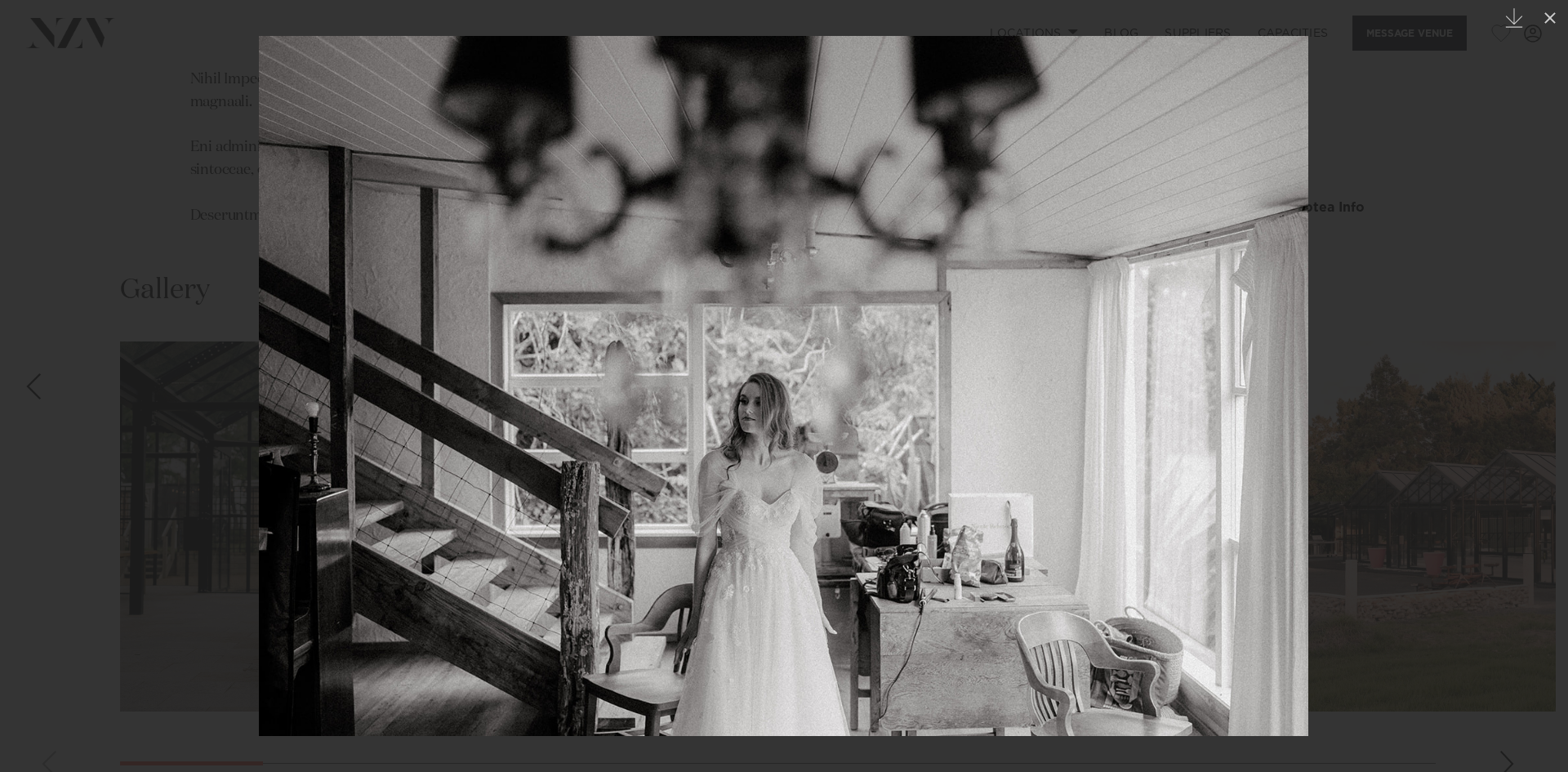
click at [1548, 362] on link at bounding box center [1539, 387] width 57 height 82
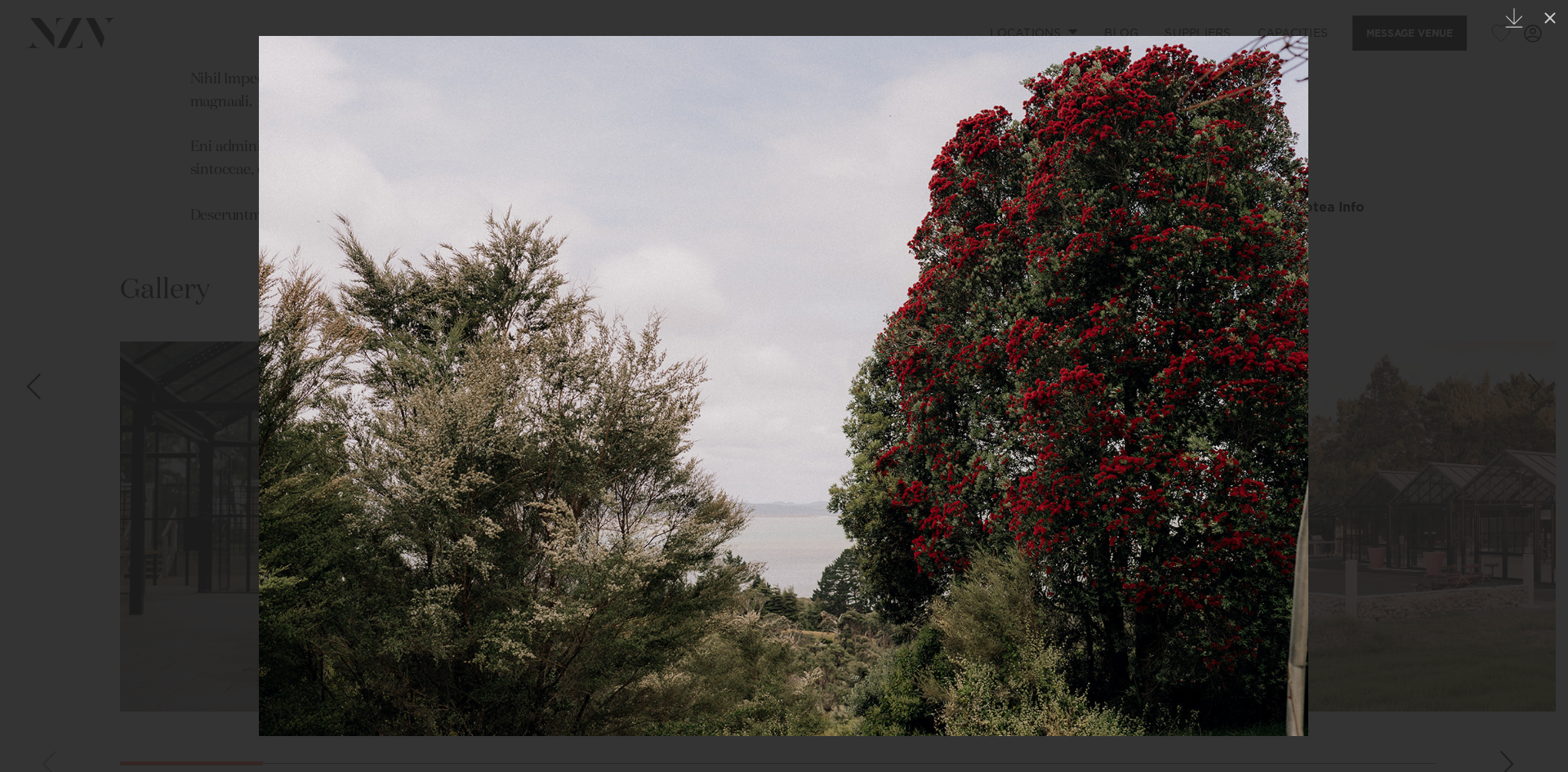
click at [1548, 362] on link at bounding box center [1539, 387] width 57 height 82
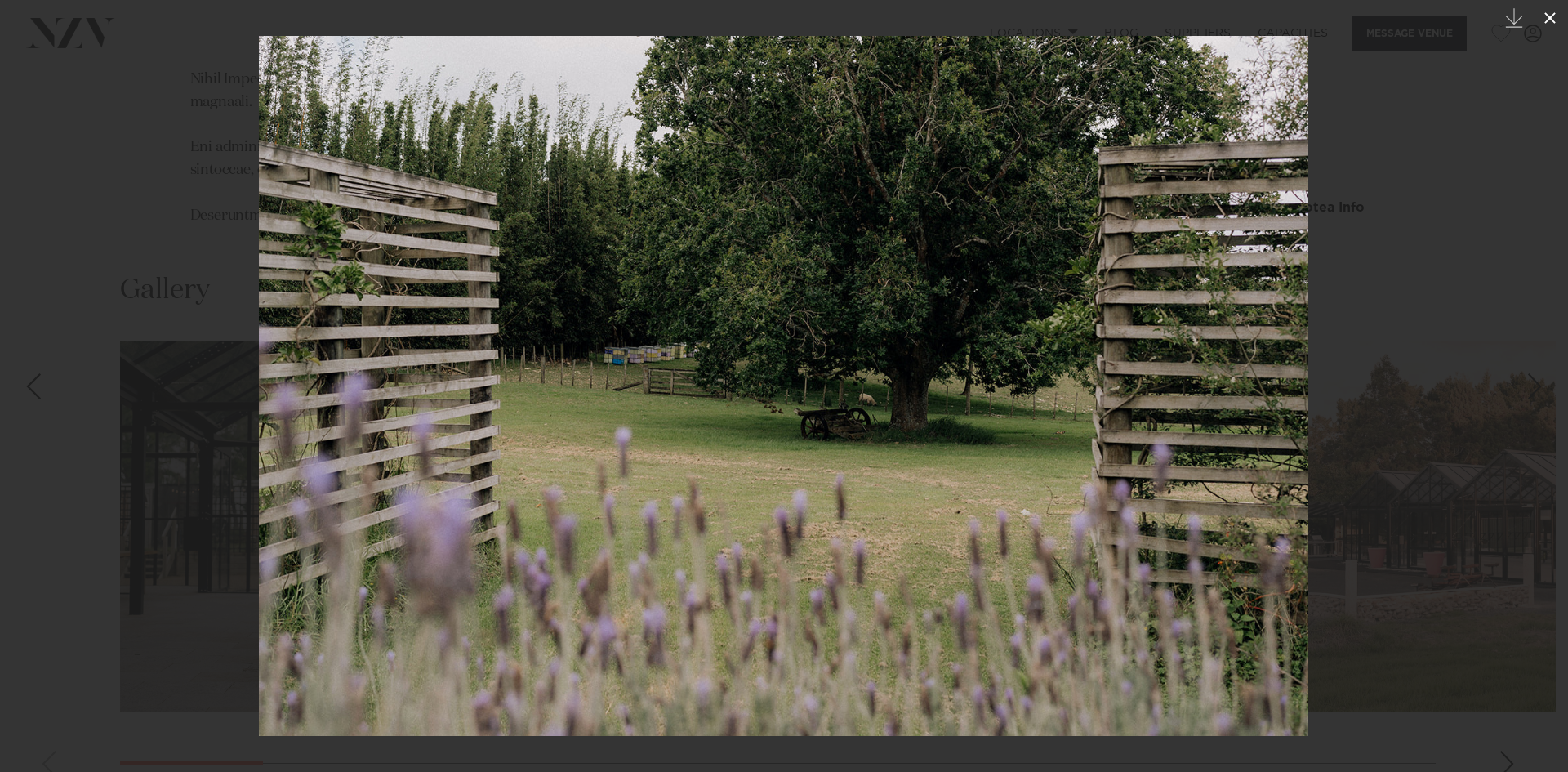
click at [1551, 14] on icon at bounding box center [1549, 18] width 20 height 20
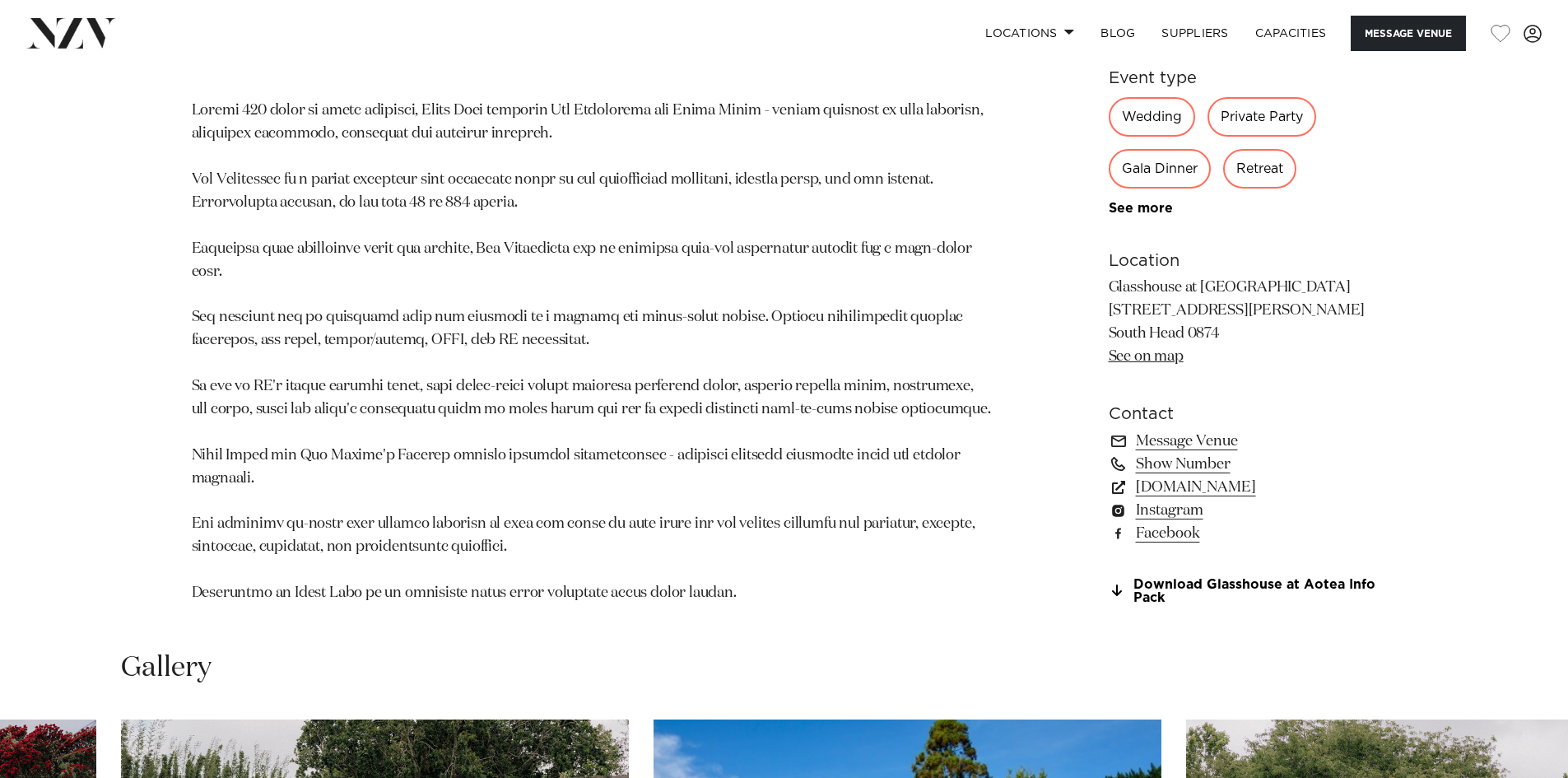
scroll to position [1077, 0]
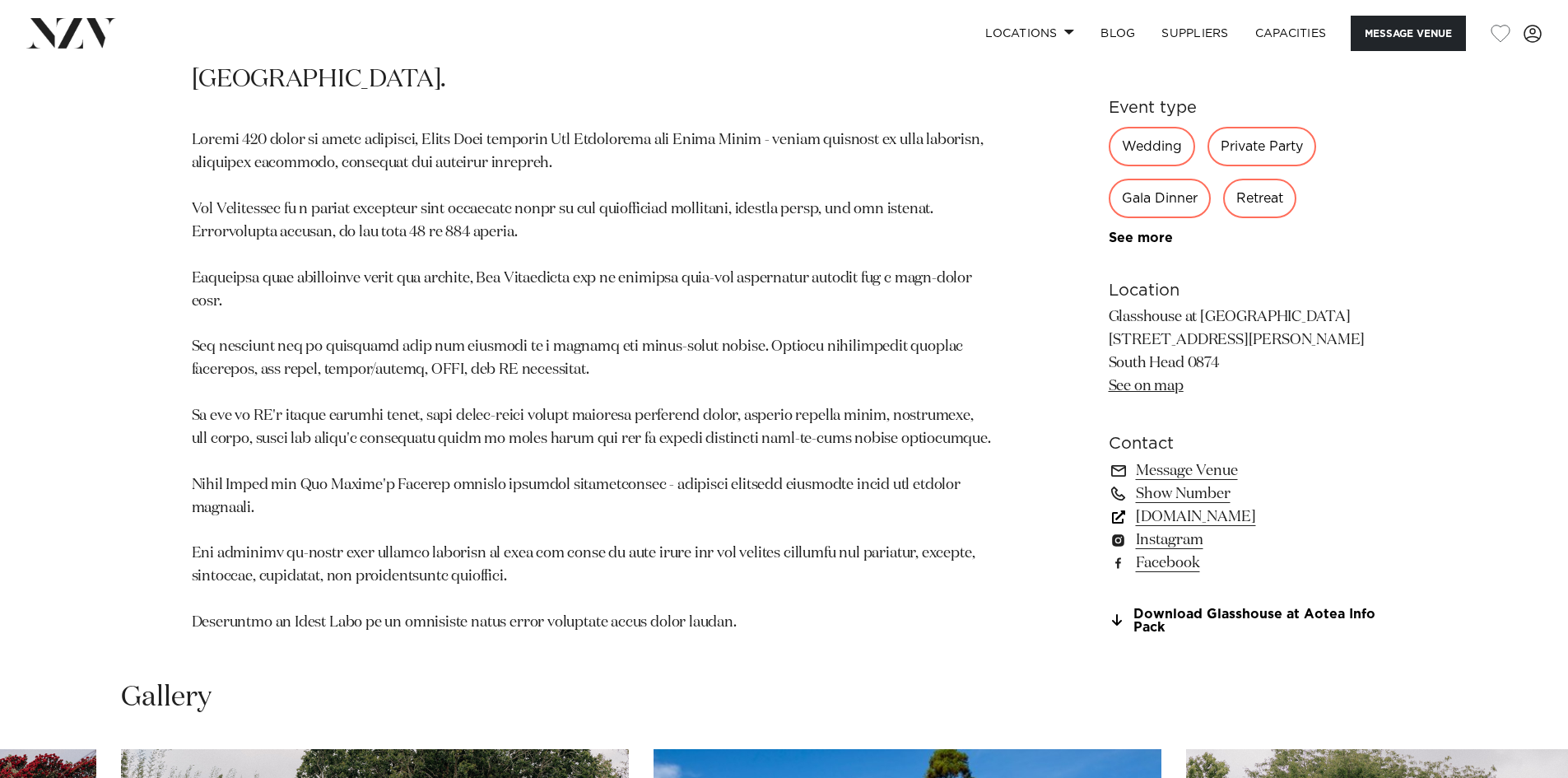
click at [1161, 505] on link "[DOMAIN_NAME]" at bounding box center [1242, 516] width 268 height 23
